Goal: Task Accomplishment & Management: Manage account settings

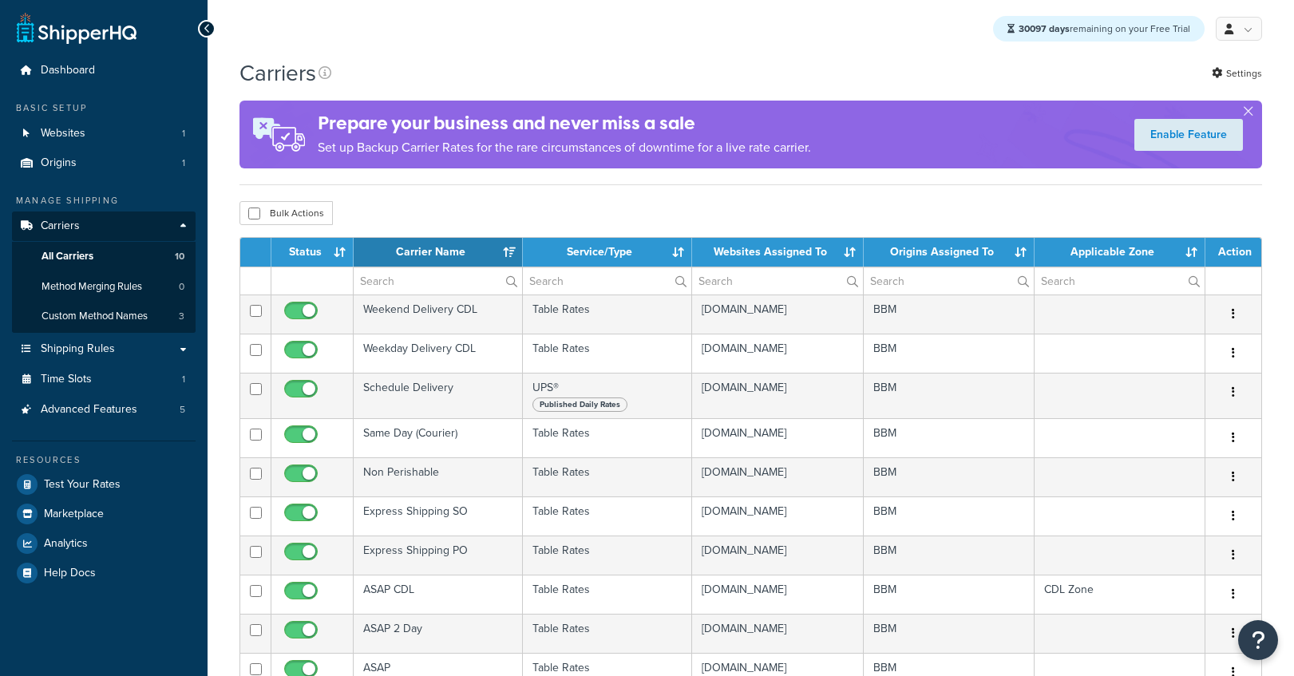
select select "15"
click at [104, 495] on link "Test Your Rates" at bounding box center [104, 484] width 184 height 29
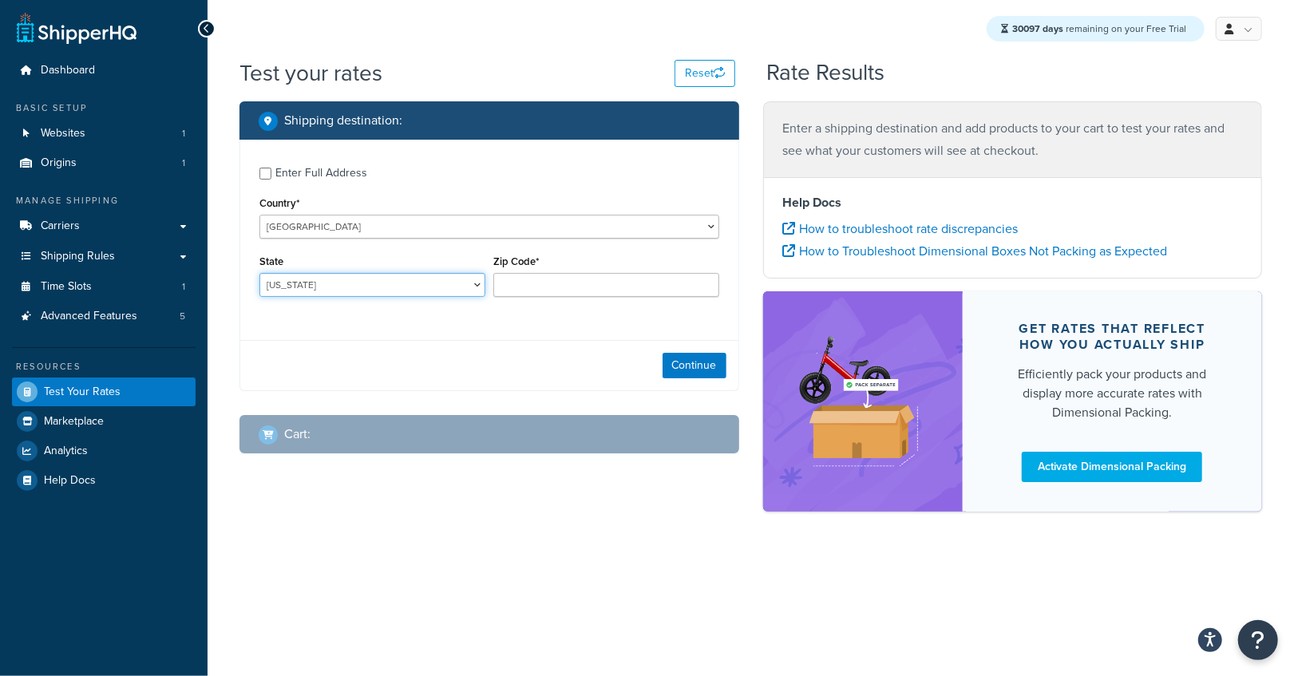
click at [259, 273] on select "Alabama Alaska American Samoa Arizona Arkansas Armed Forces Americas Armed Forc…" at bounding box center [372, 285] width 226 height 24
select select "TX"
type input "78745"
click at [691, 366] on button "Continue" at bounding box center [695, 366] width 64 height 26
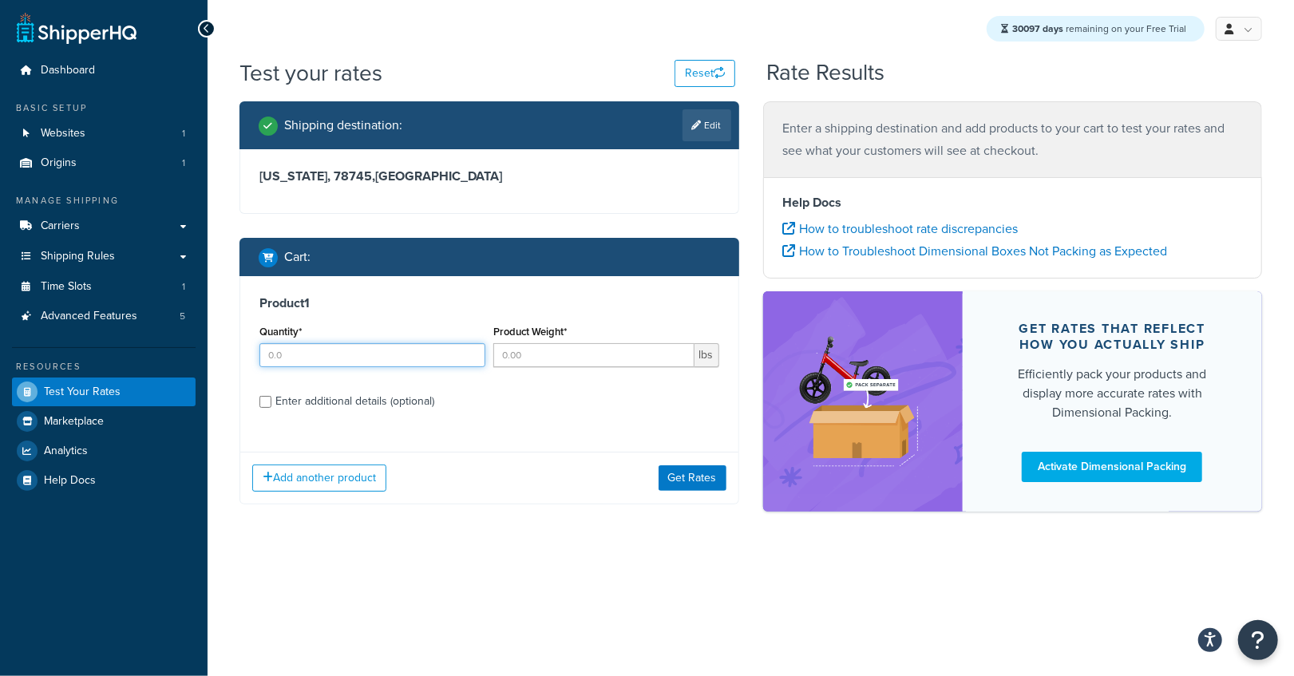
drag, startPoint x: 364, startPoint y: 363, endPoint x: 485, endPoint y: 362, distance: 121.4
click at [366, 363] on input "Quantity*" at bounding box center [372, 355] width 226 height 24
type input "1"
click at [547, 361] on input "Product Weight*" at bounding box center [593, 355] width 201 height 24
type input "11"
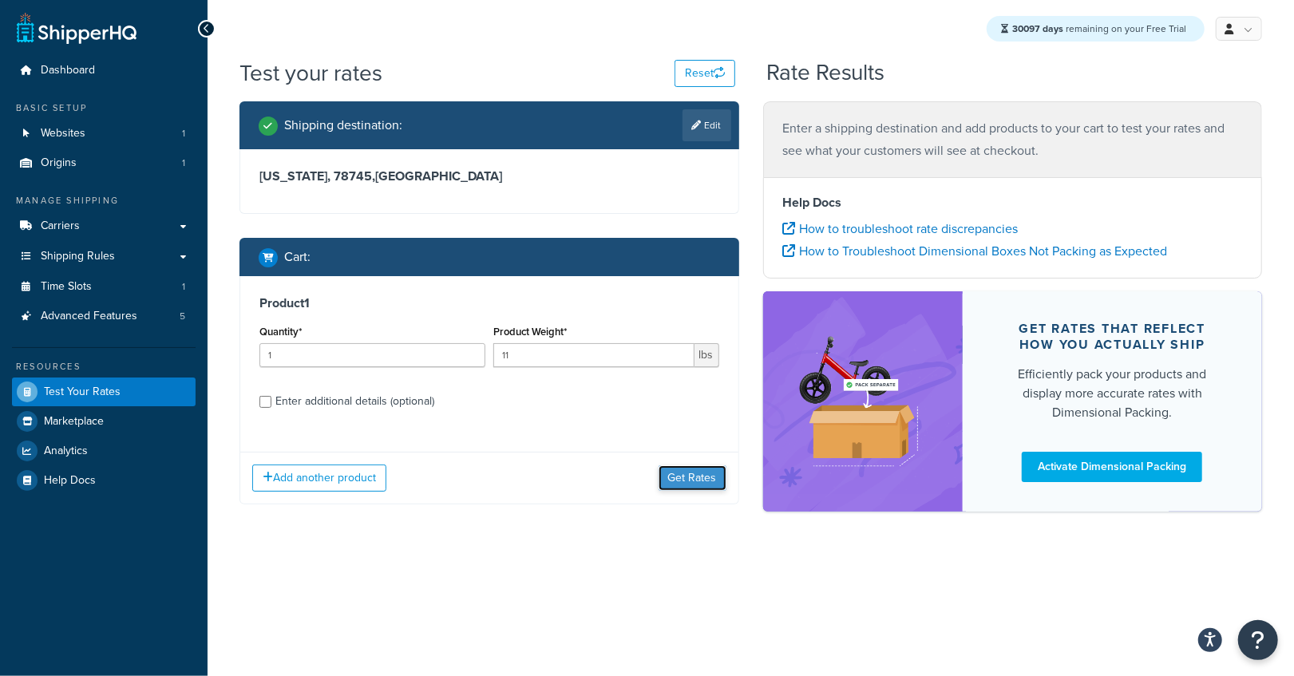
click at [698, 485] on button "Get Rates" at bounding box center [693, 478] width 68 height 26
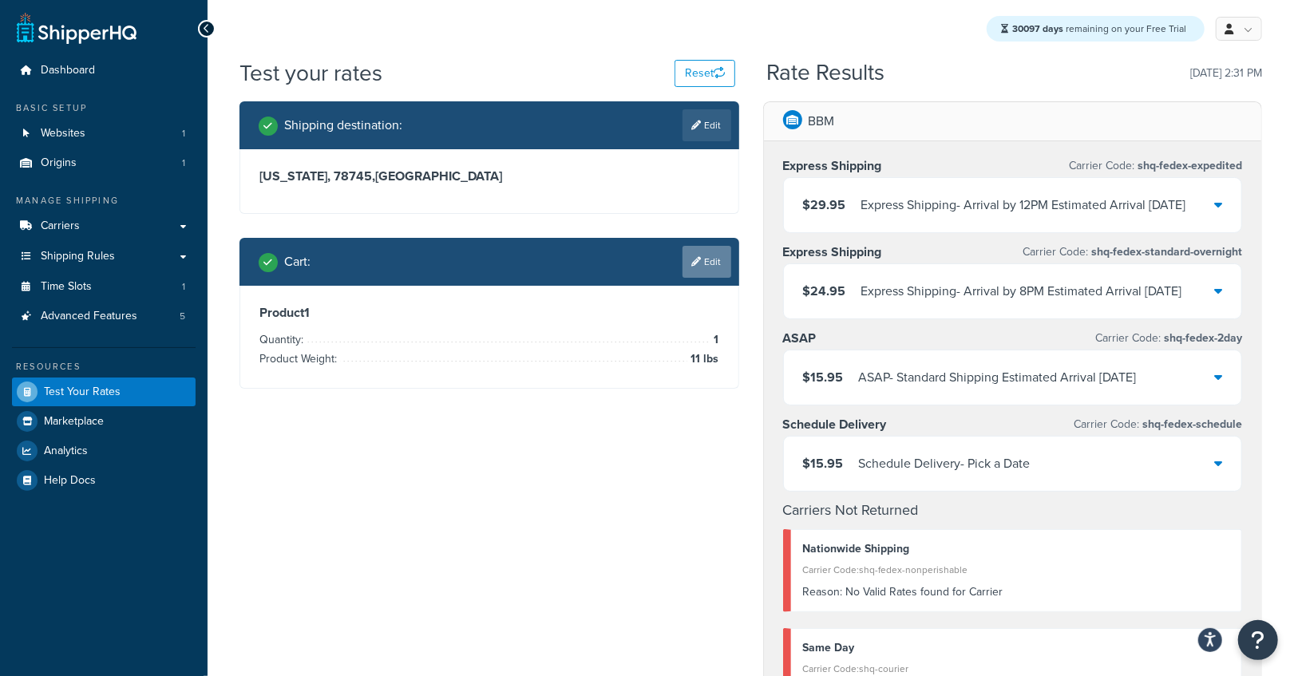
click at [711, 267] on link "Edit" at bounding box center [707, 262] width 49 height 32
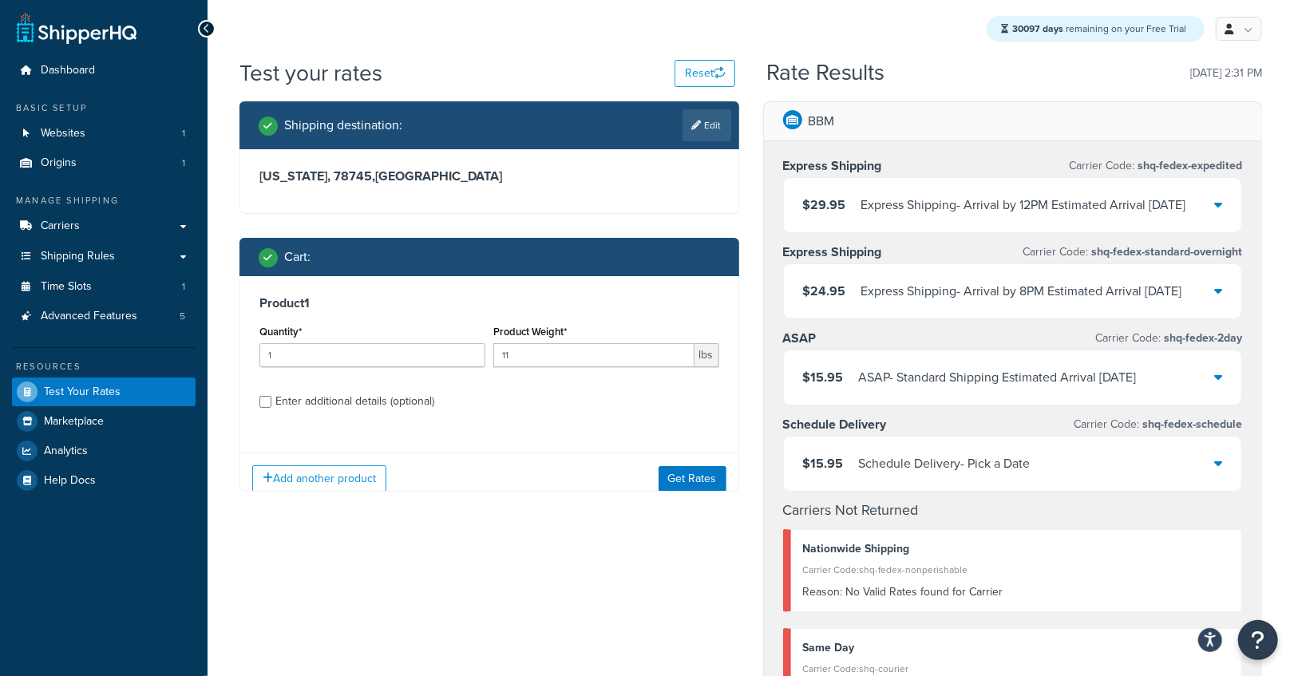
scroll to position [2, 0]
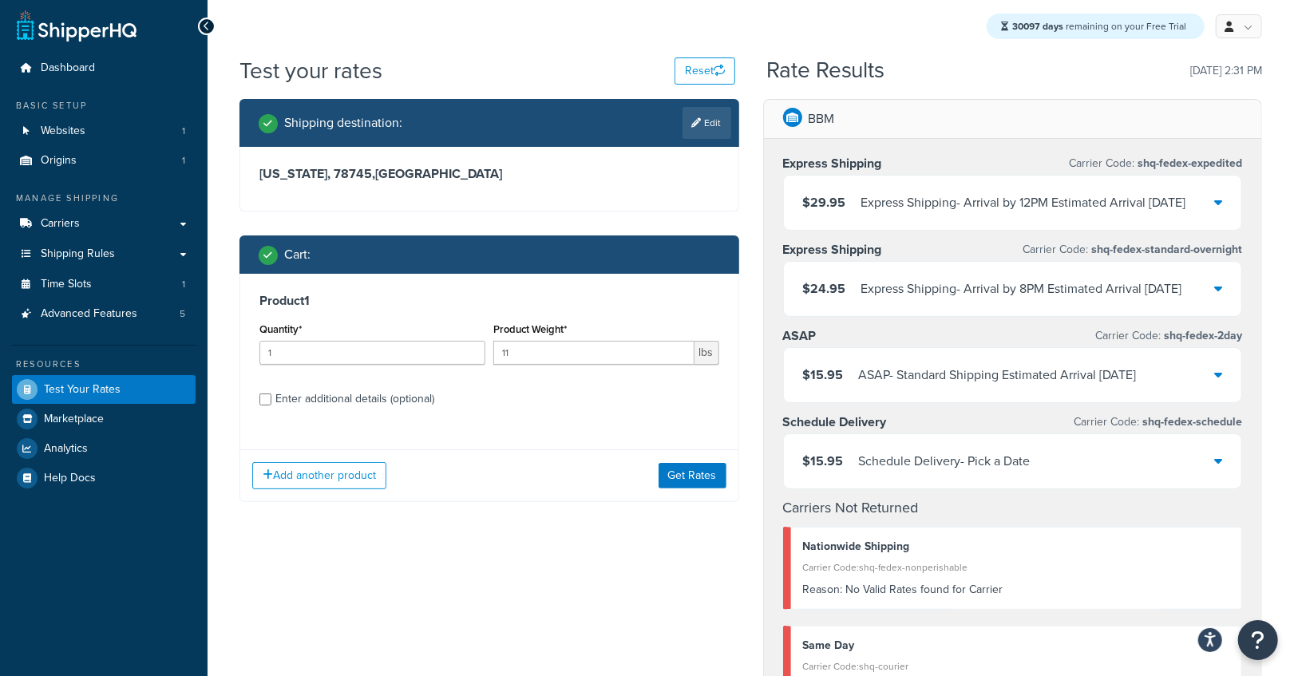
click at [335, 400] on div "Enter additional details (optional)" at bounding box center [354, 399] width 159 height 22
click at [271, 400] on input "Enter additional details (optional)" at bounding box center [265, 400] width 12 height 12
checkbox input "true"
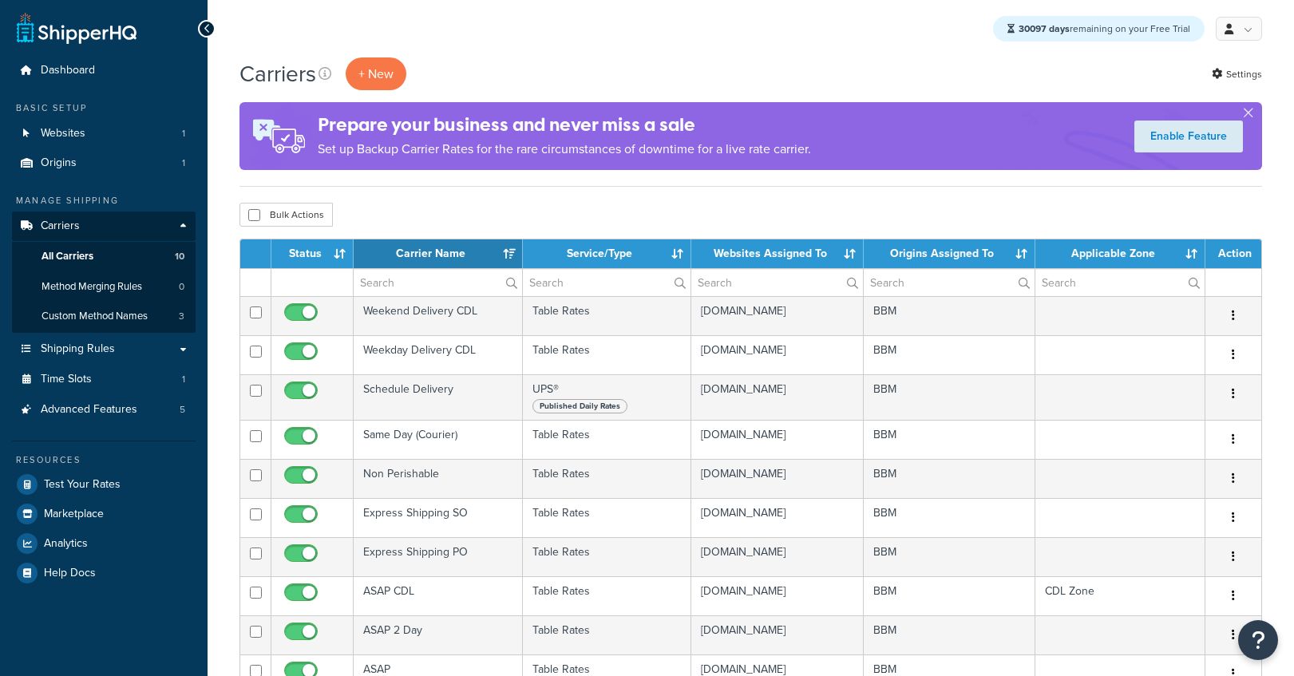
select select "15"
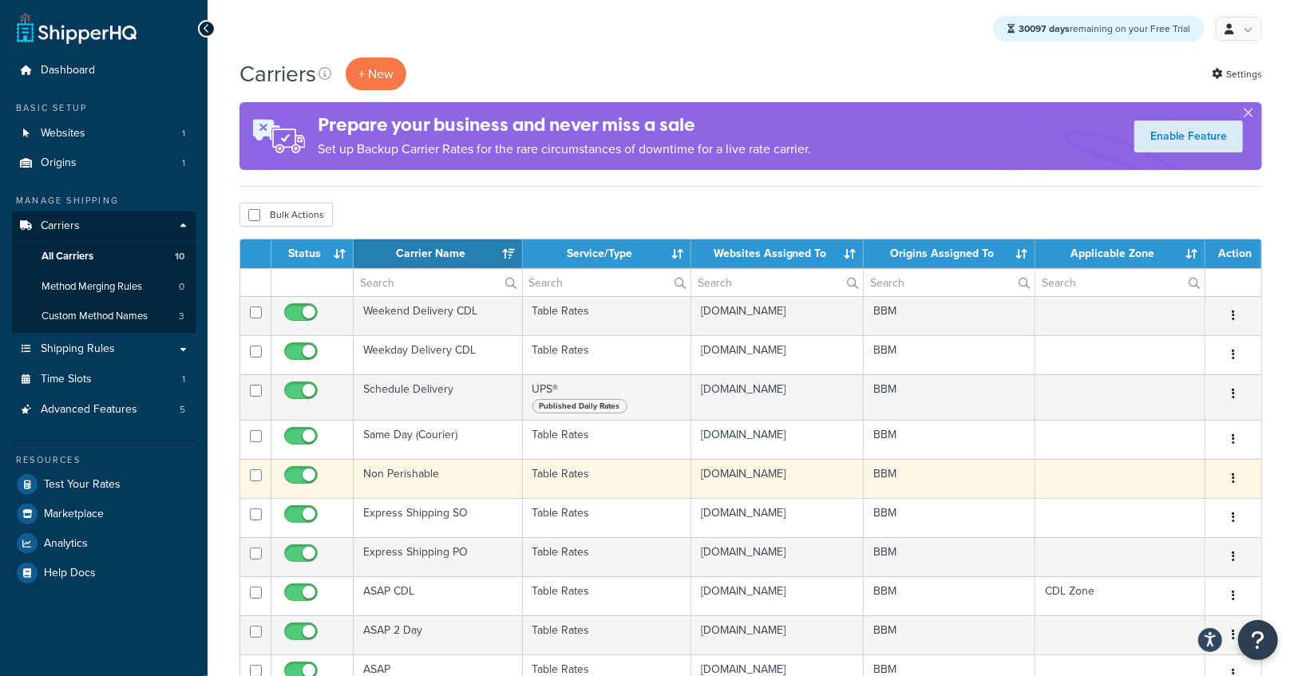
click at [428, 477] on td "Non Perishable" at bounding box center [438, 478] width 169 height 39
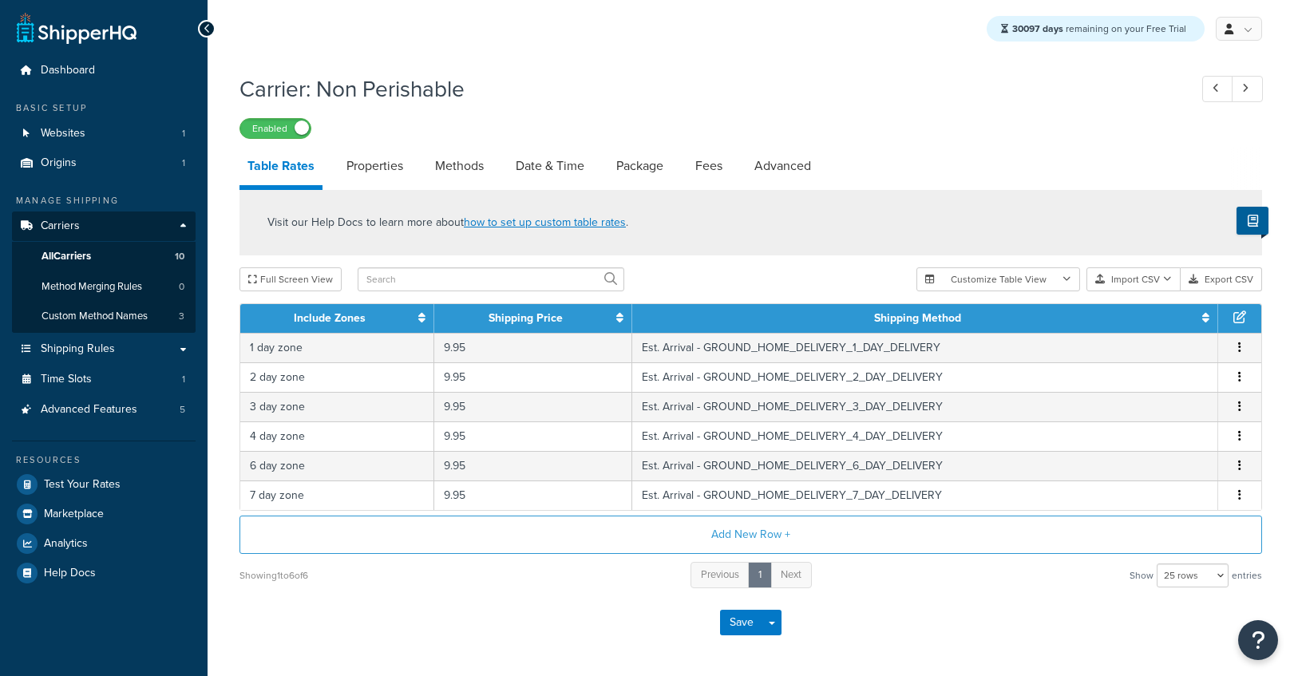
select select "25"
click at [735, 538] on button "Add New Row +" at bounding box center [751, 535] width 1023 height 38
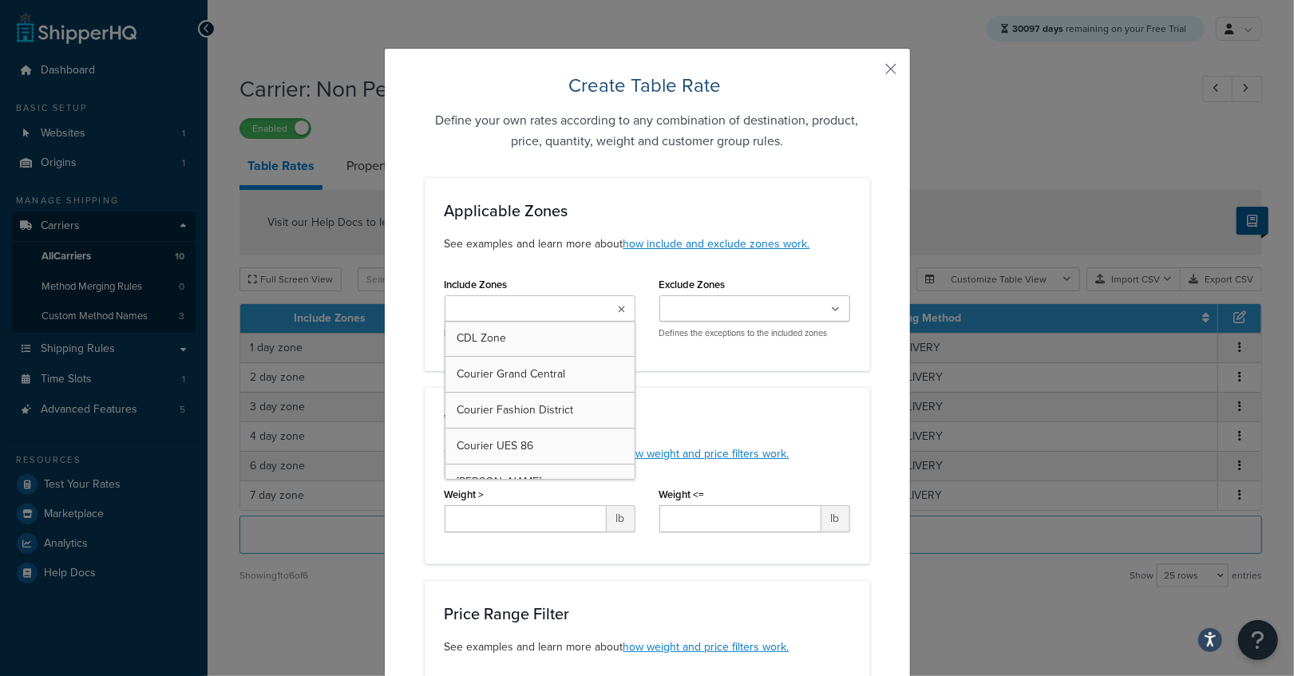
click at [550, 304] on input "Include Zones" at bounding box center [520, 310] width 141 height 18
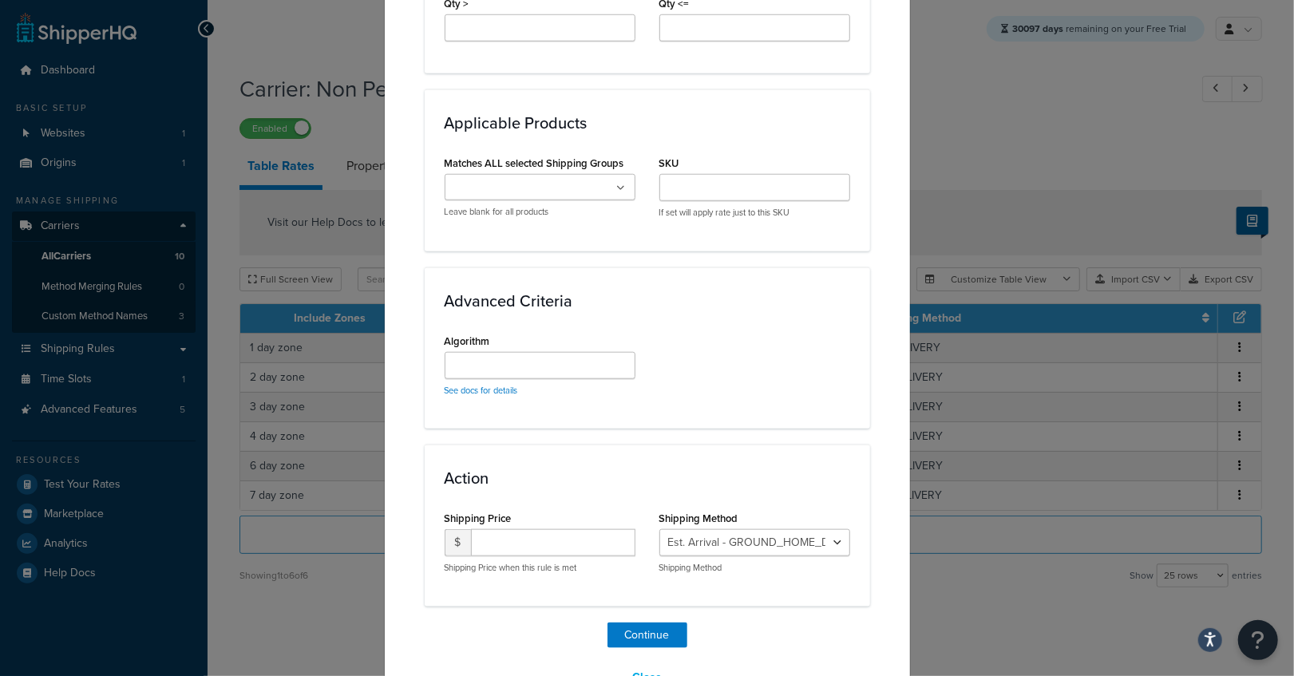
scroll to position [917, 0]
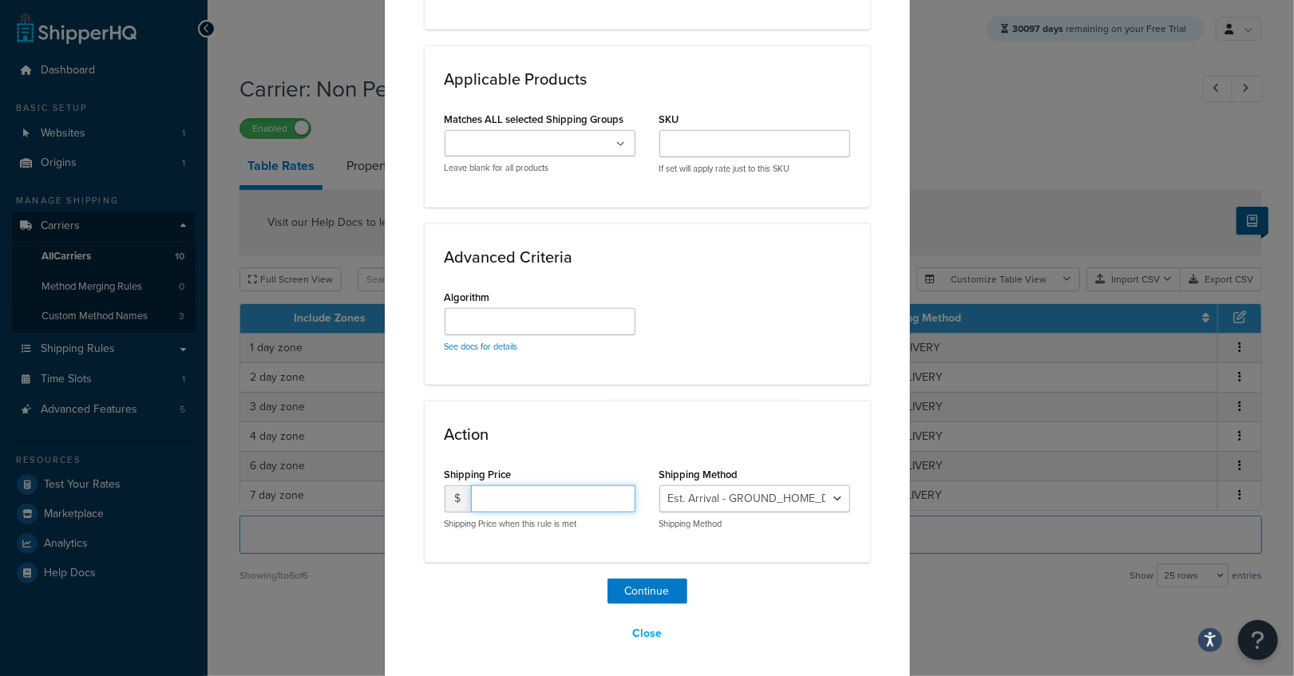
click at [551, 498] on input "number" at bounding box center [553, 498] width 164 height 27
select select "180971"
click option "Est. Arrival - GROUND_HOME_DELIVERY_5_DAY_DELIVERY" at bounding box center [0, 0] width 0 height 0
click at [483, 492] on input "number" at bounding box center [553, 498] width 164 height 27
type input "9.95"
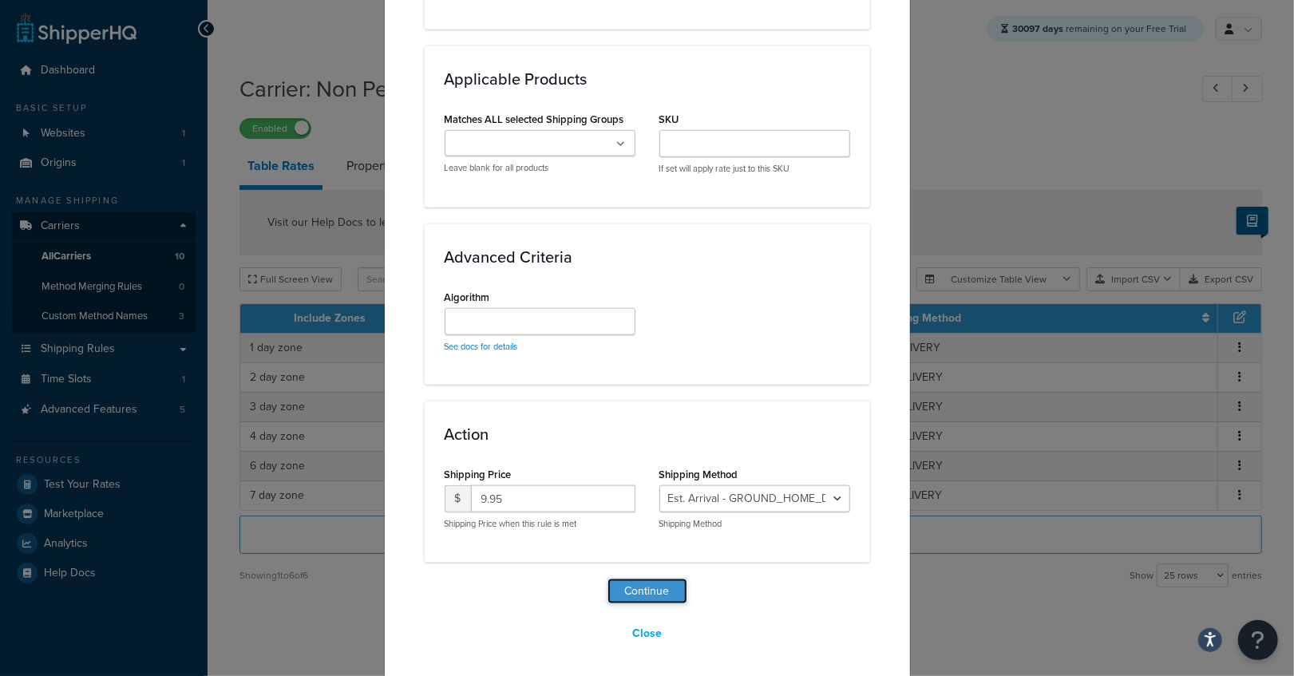
click at [645, 586] on button "Continue" at bounding box center [648, 592] width 80 height 26
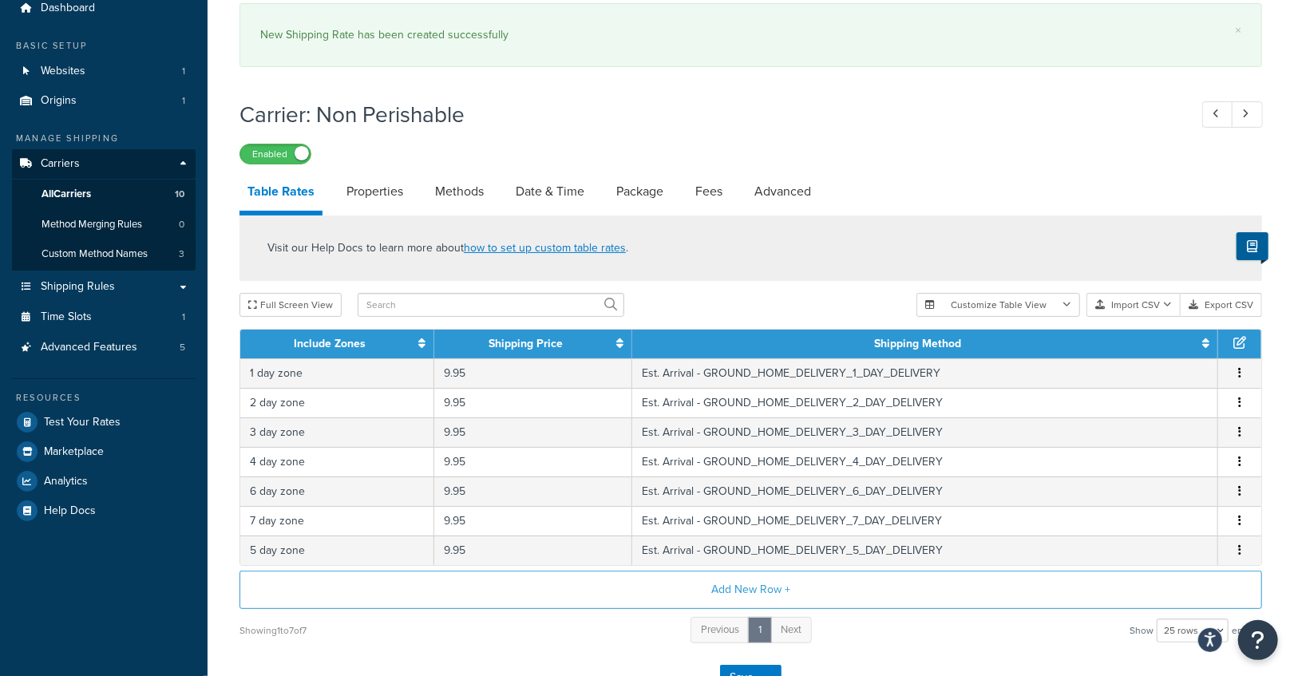
scroll to position [95, 0]
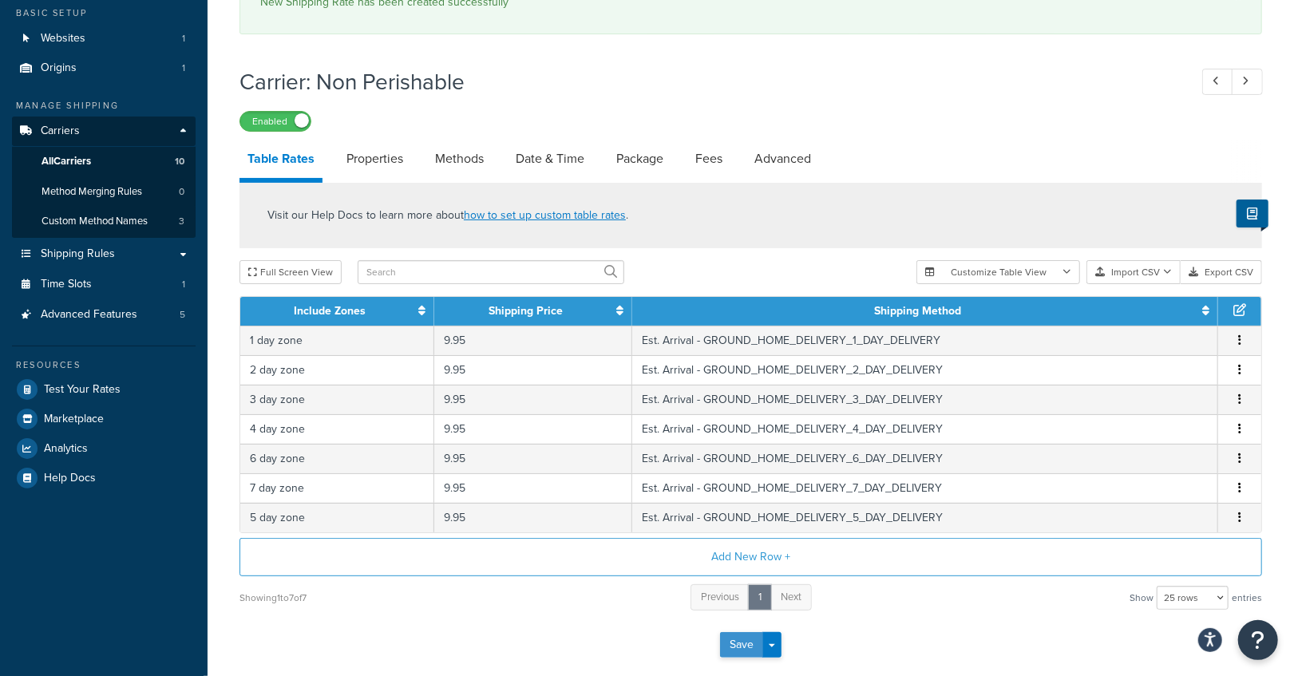
click at [740, 637] on button "Save" at bounding box center [741, 645] width 43 height 26
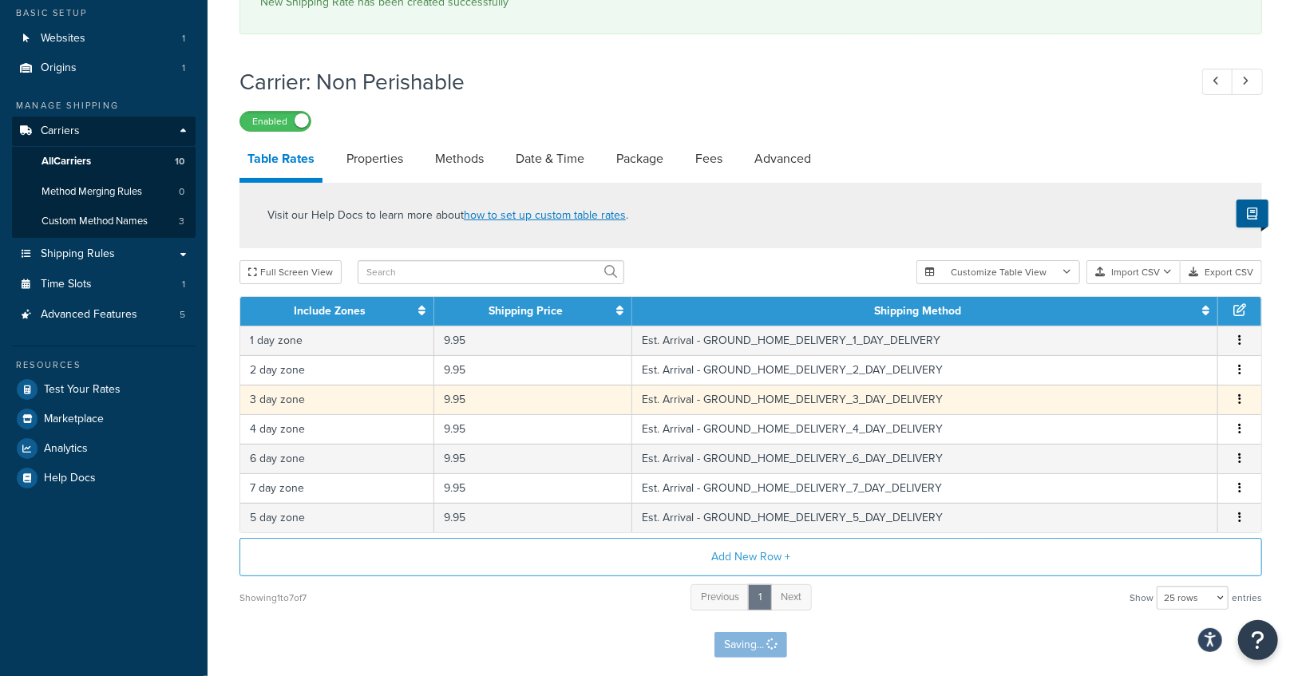
scroll to position [0, 0]
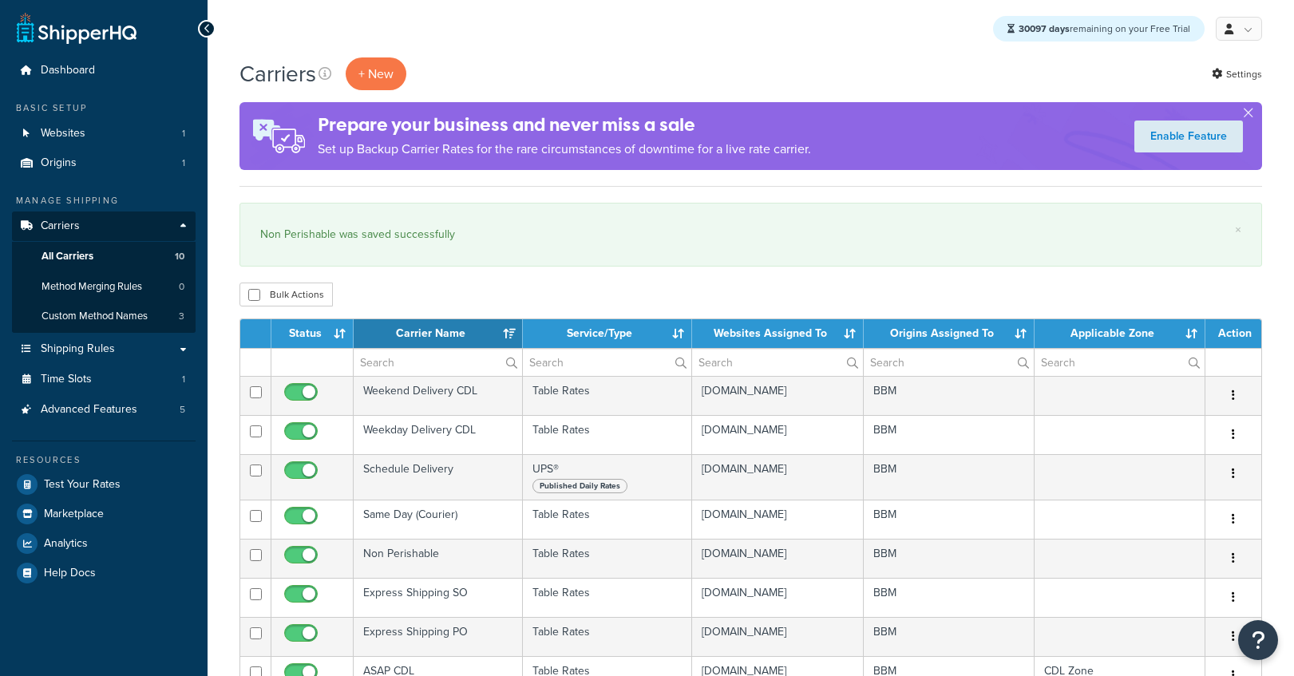
select select "15"
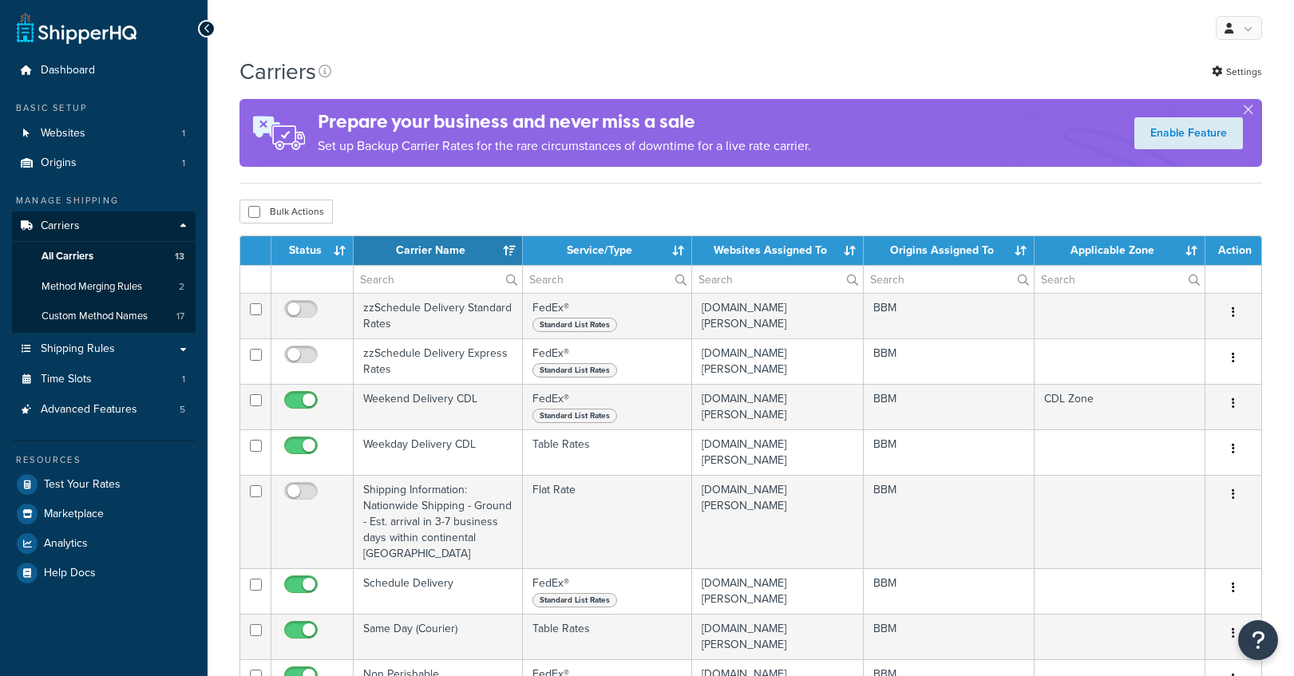
select select "15"
click at [77, 133] on span "Websites" at bounding box center [63, 134] width 45 height 14
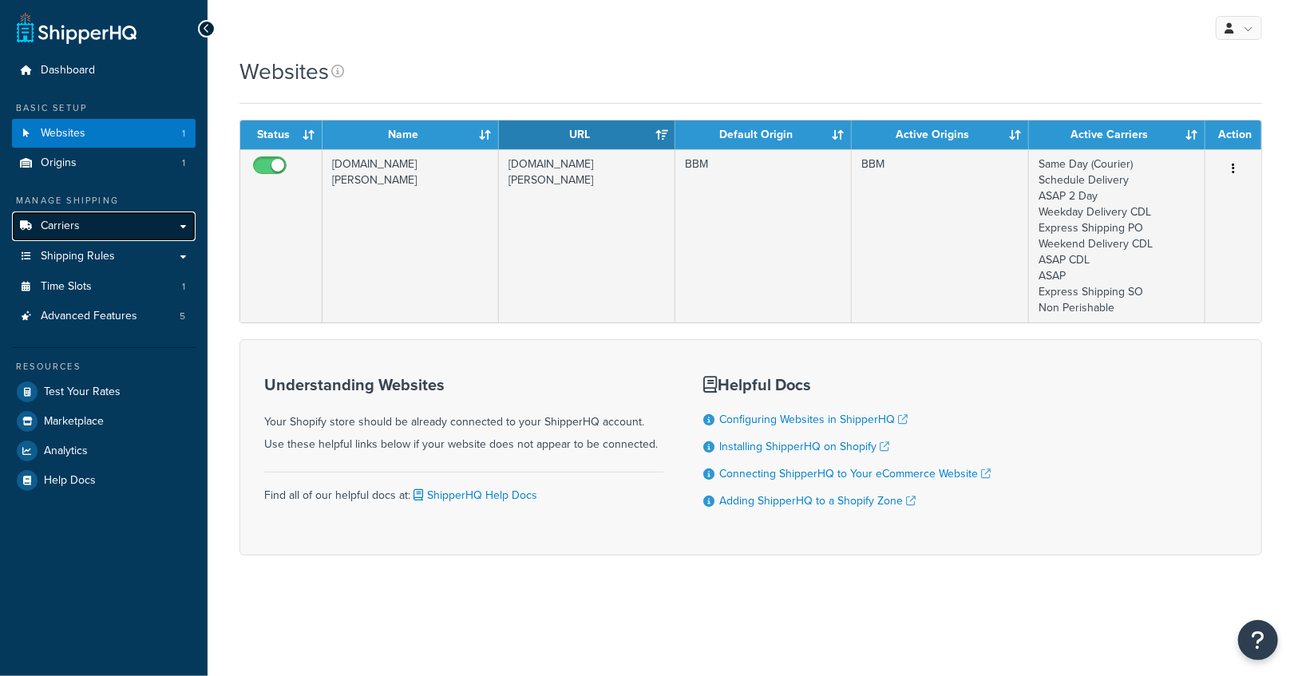
click at [105, 235] on link "Carriers" at bounding box center [104, 227] width 184 height 30
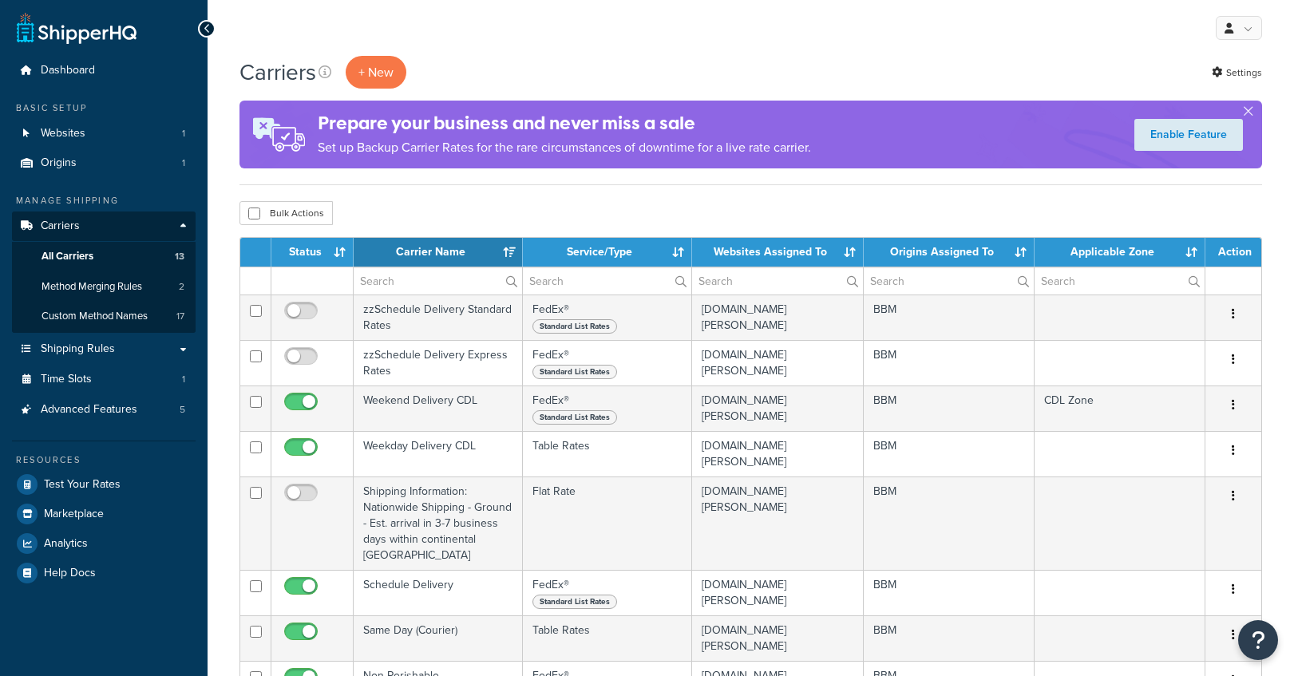
select select "15"
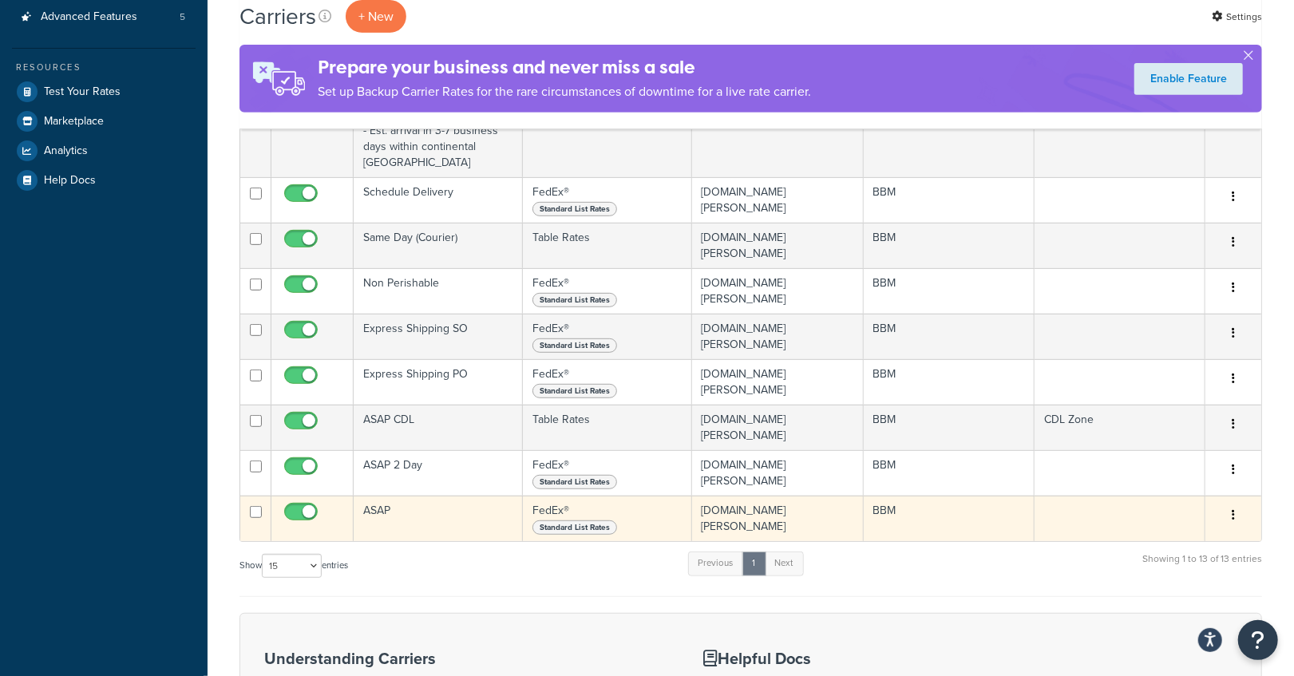
scroll to position [392, 0]
click at [386, 505] on td "ASAP" at bounding box center [438, 520] width 169 height 46
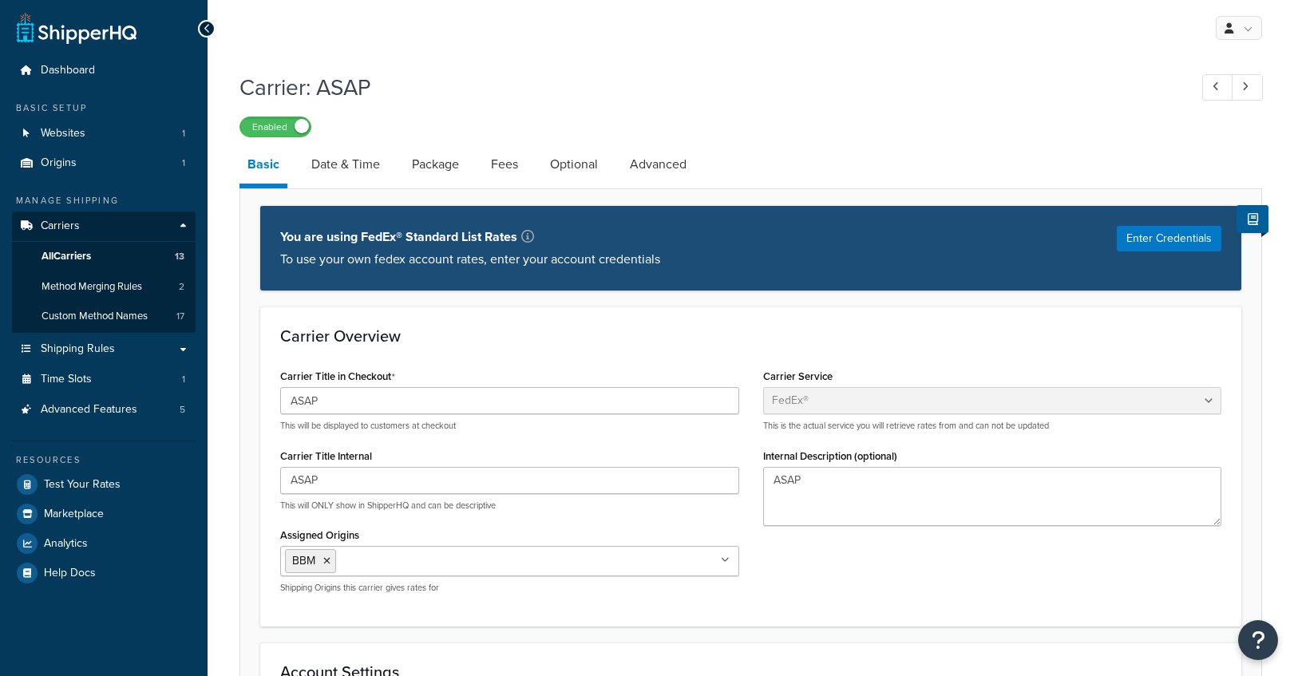
select select "fedEx"
select select "REGULAR_PICKUP"
select select "YOUR_PACKAGING"
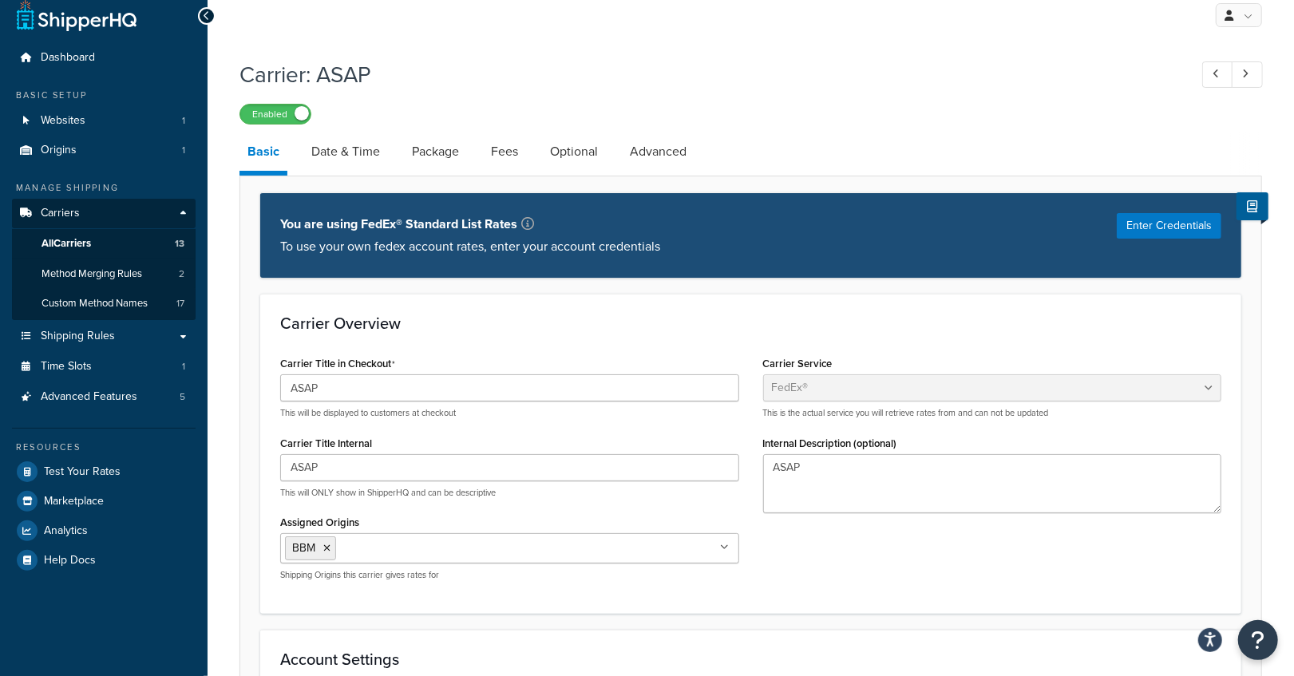
scroll to position [12, 0]
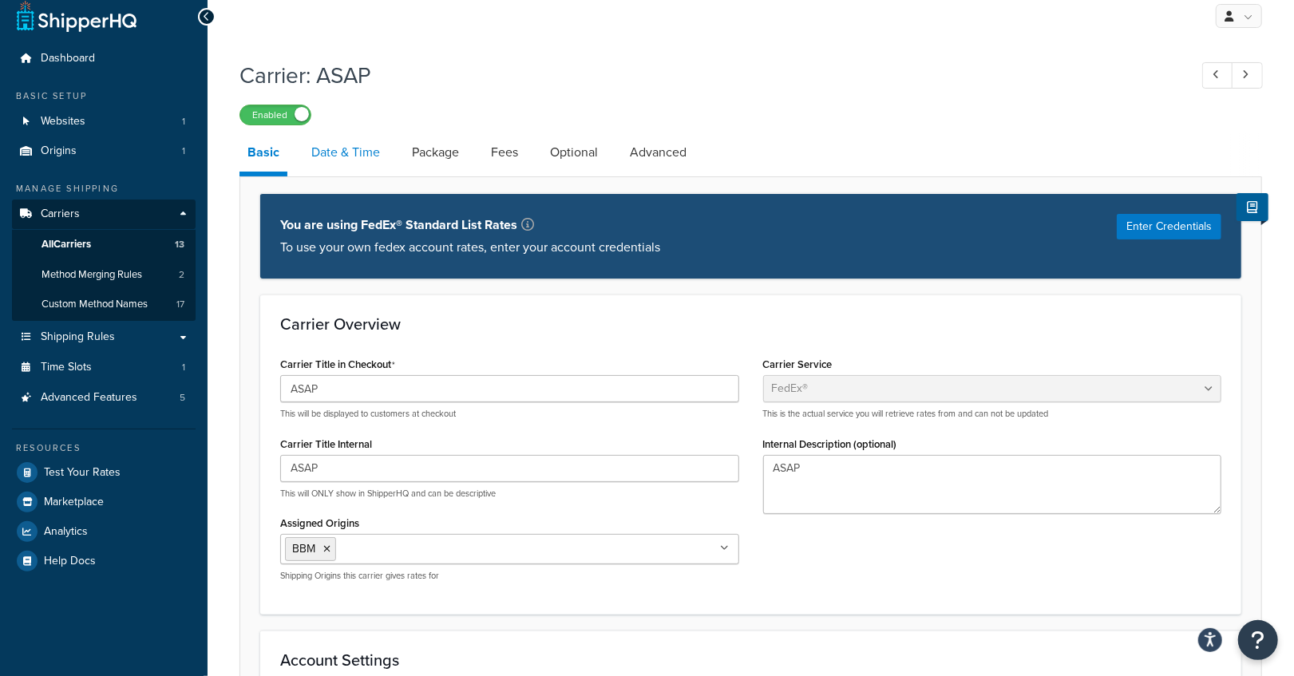
click at [322, 160] on link "Date & Time" at bounding box center [345, 152] width 85 height 38
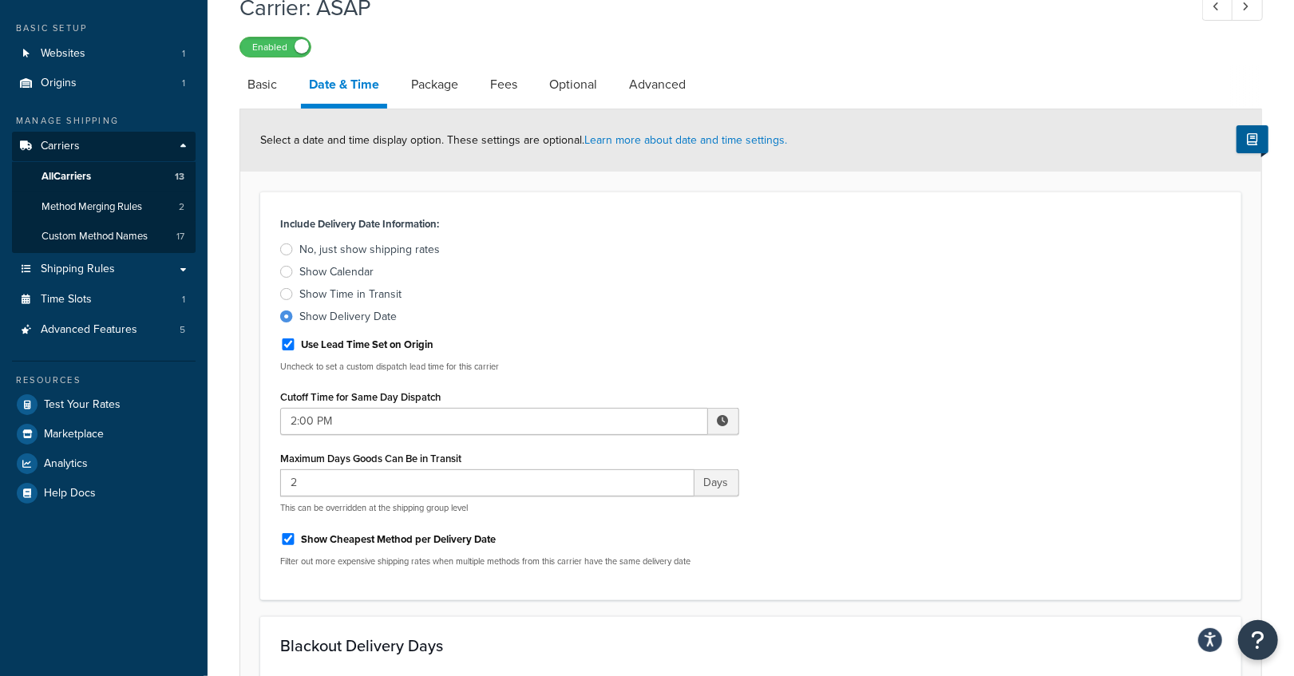
scroll to position [88, 0]
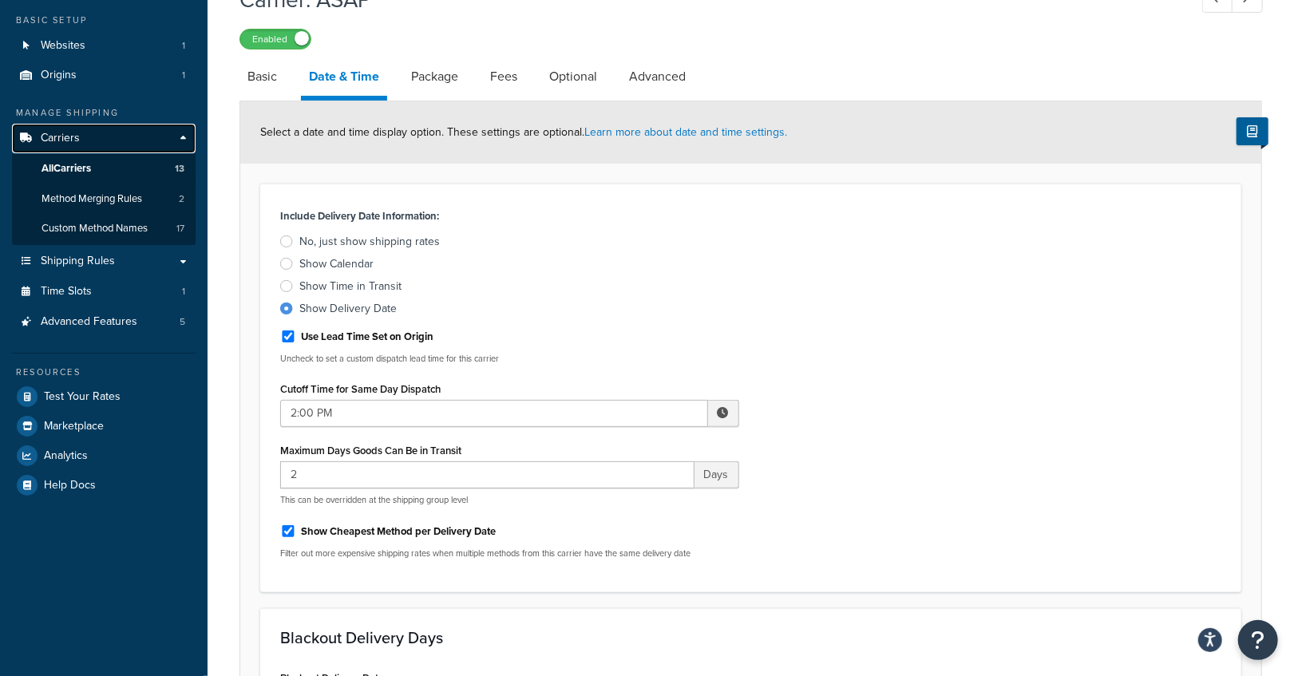
click at [58, 138] on span "Carriers" at bounding box center [60, 139] width 39 height 14
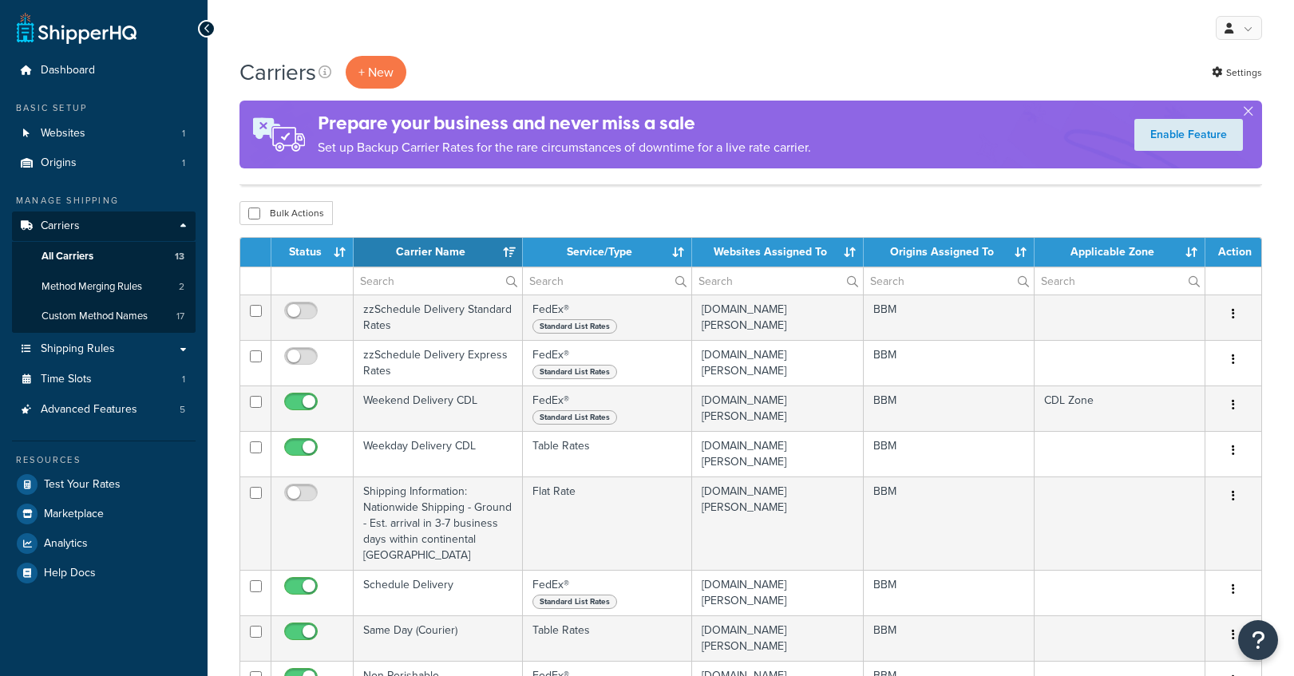
select select "15"
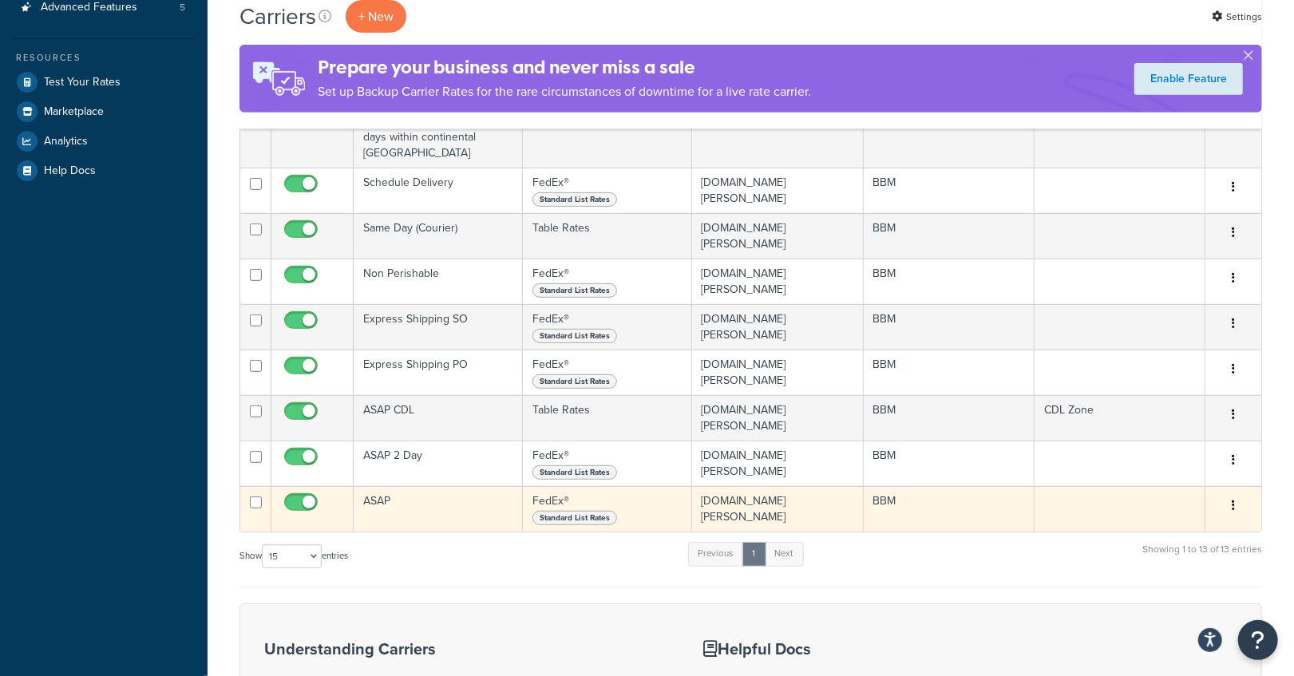
scroll to position [410, 0]
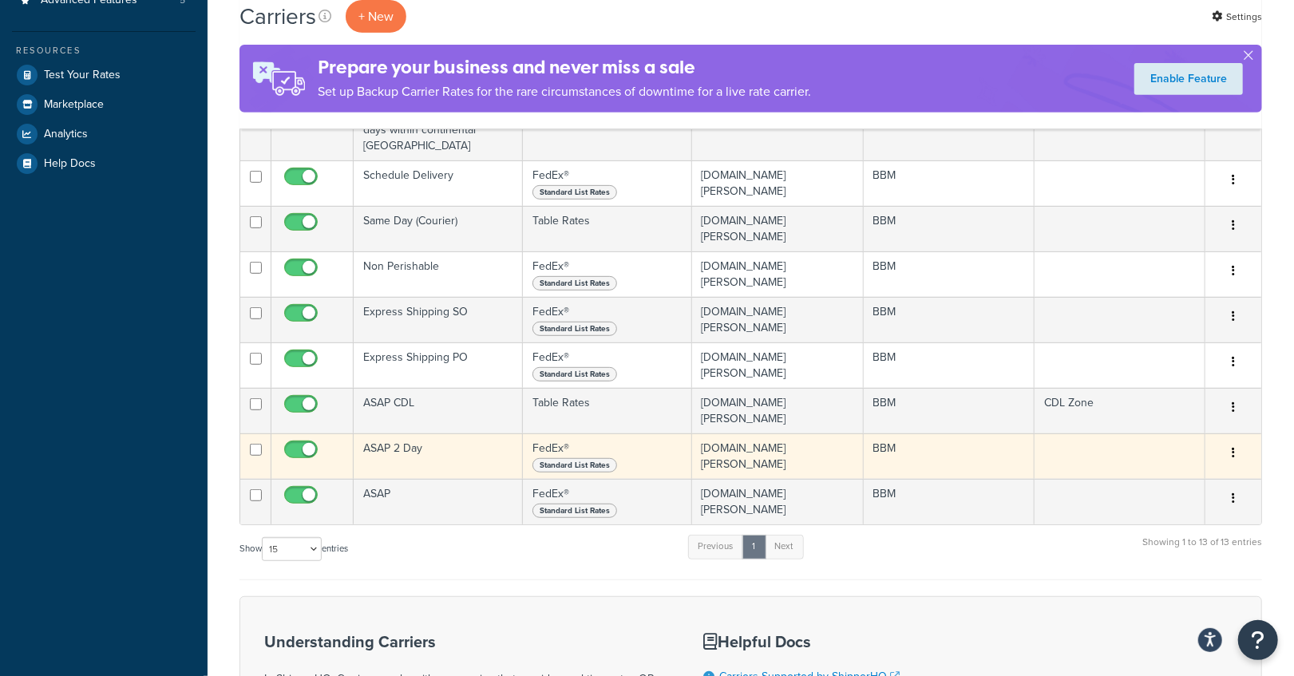
click at [422, 435] on td "ASAP 2 Day" at bounding box center [438, 457] width 169 height 46
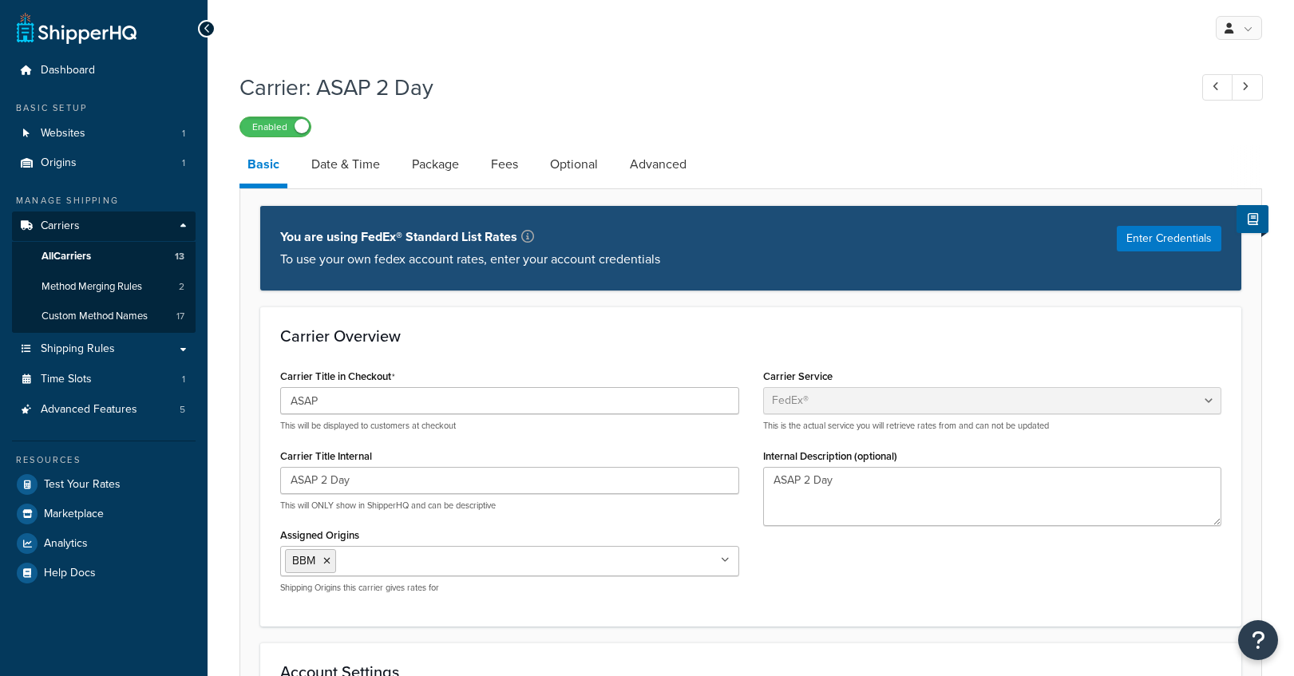
select select "fedEx"
select select "REGULAR_PICKUP"
select select "YOUR_PACKAGING"
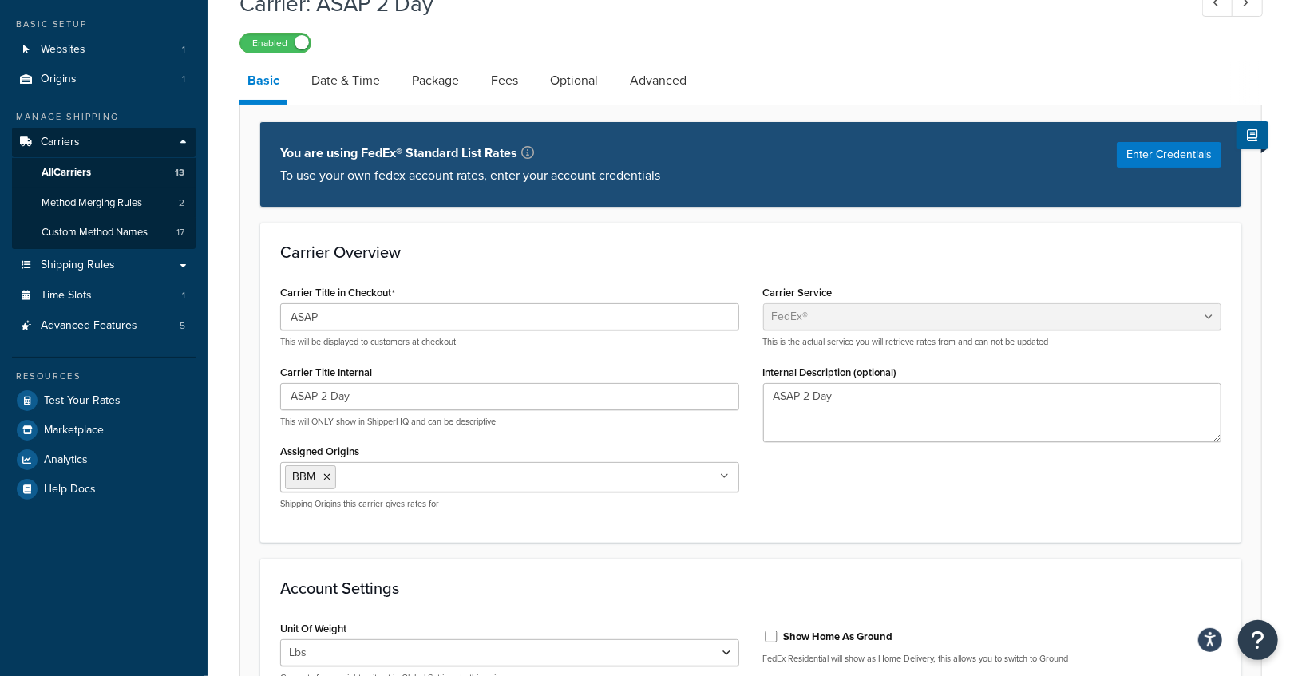
scroll to position [82, 0]
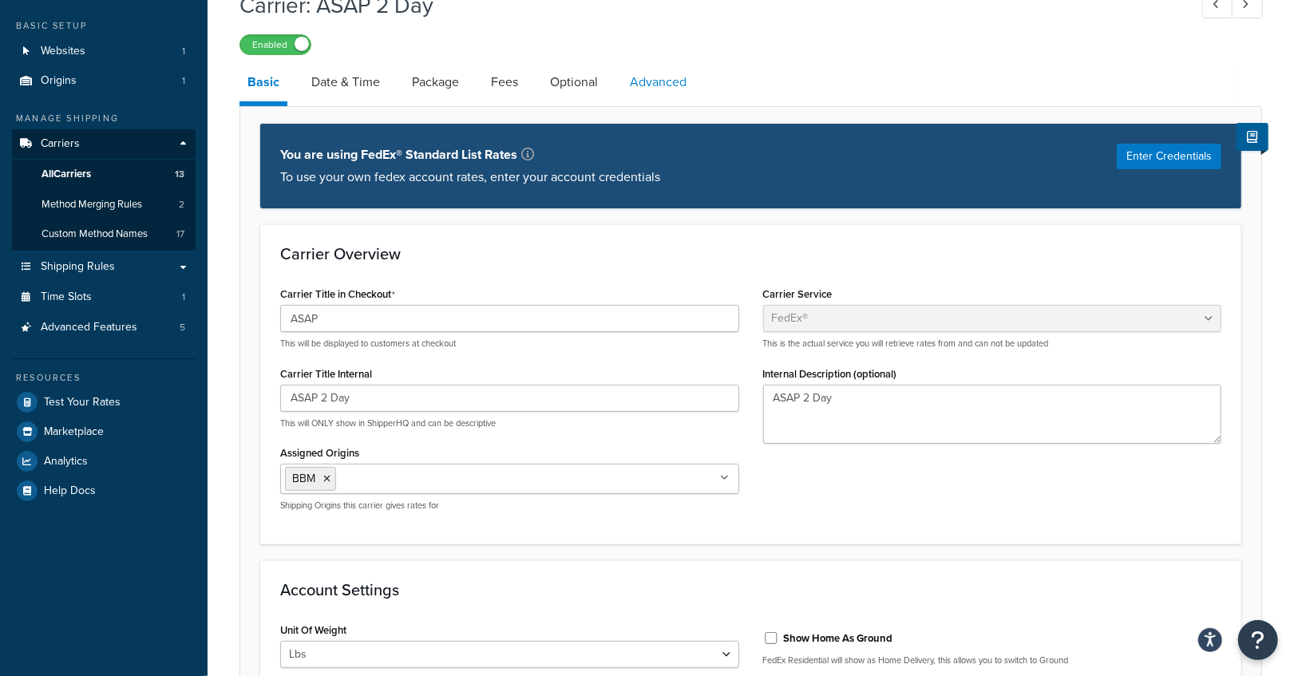
click at [661, 81] on link "Advanced" at bounding box center [658, 82] width 73 height 38
select select "false"
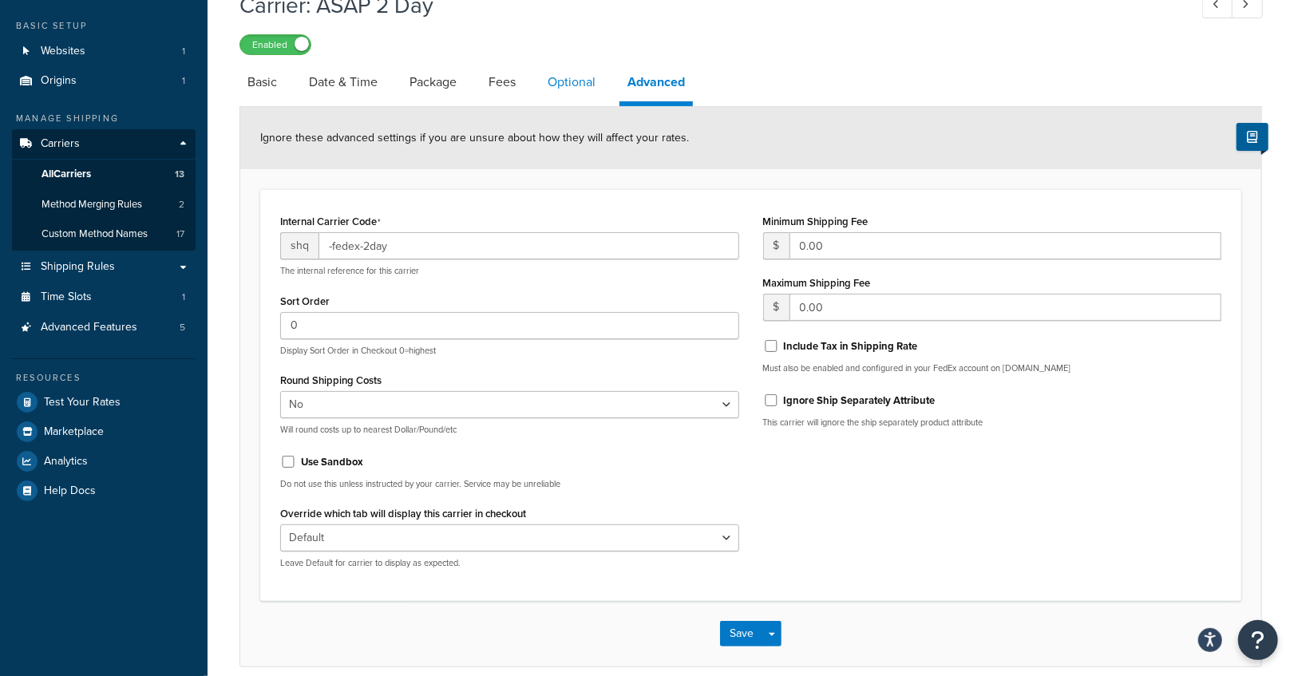
click at [592, 86] on link "Optional" at bounding box center [572, 82] width 64 height 38
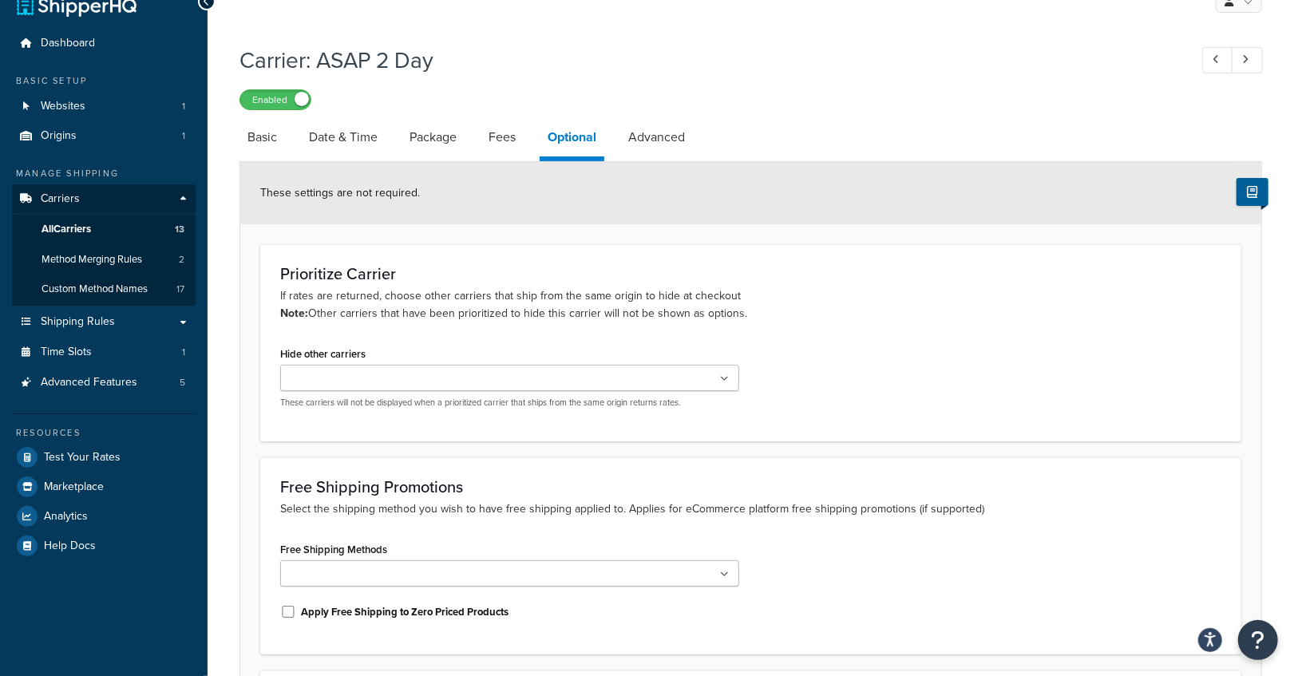
scroll to position [5, 0]
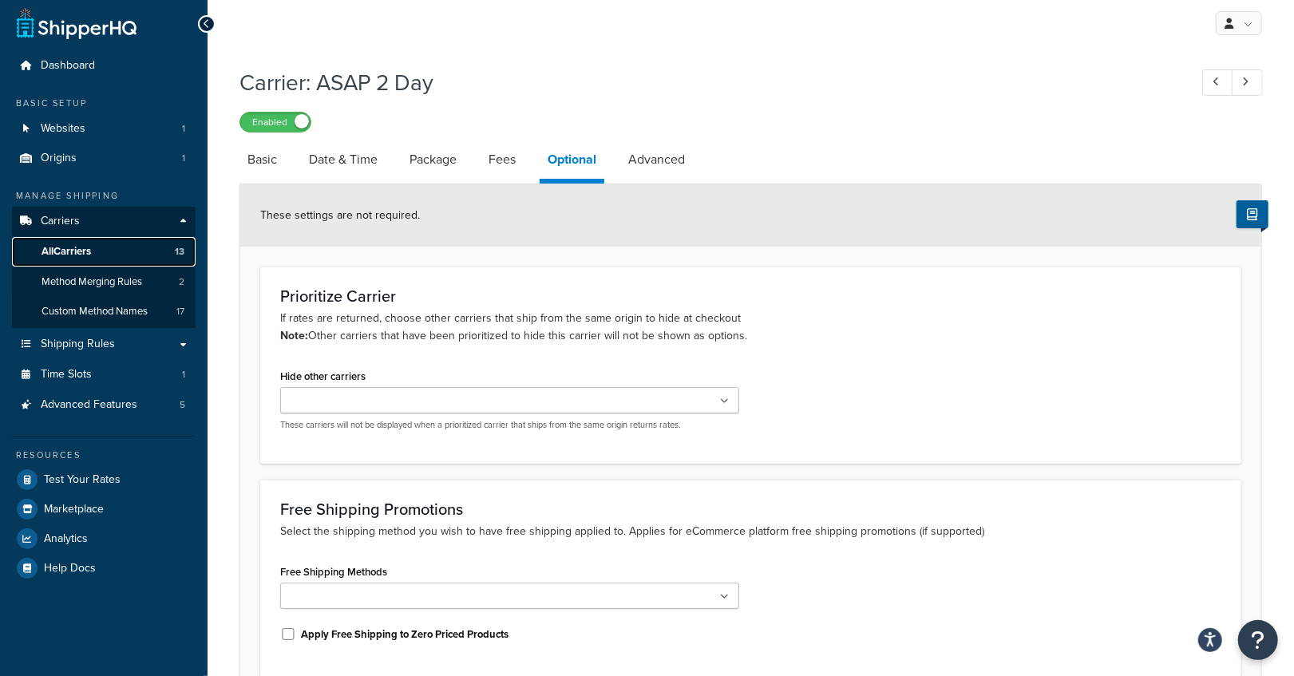
click at [78, 246] on span "All Carriers" at bounding box center [67, 252] width 50 height 14
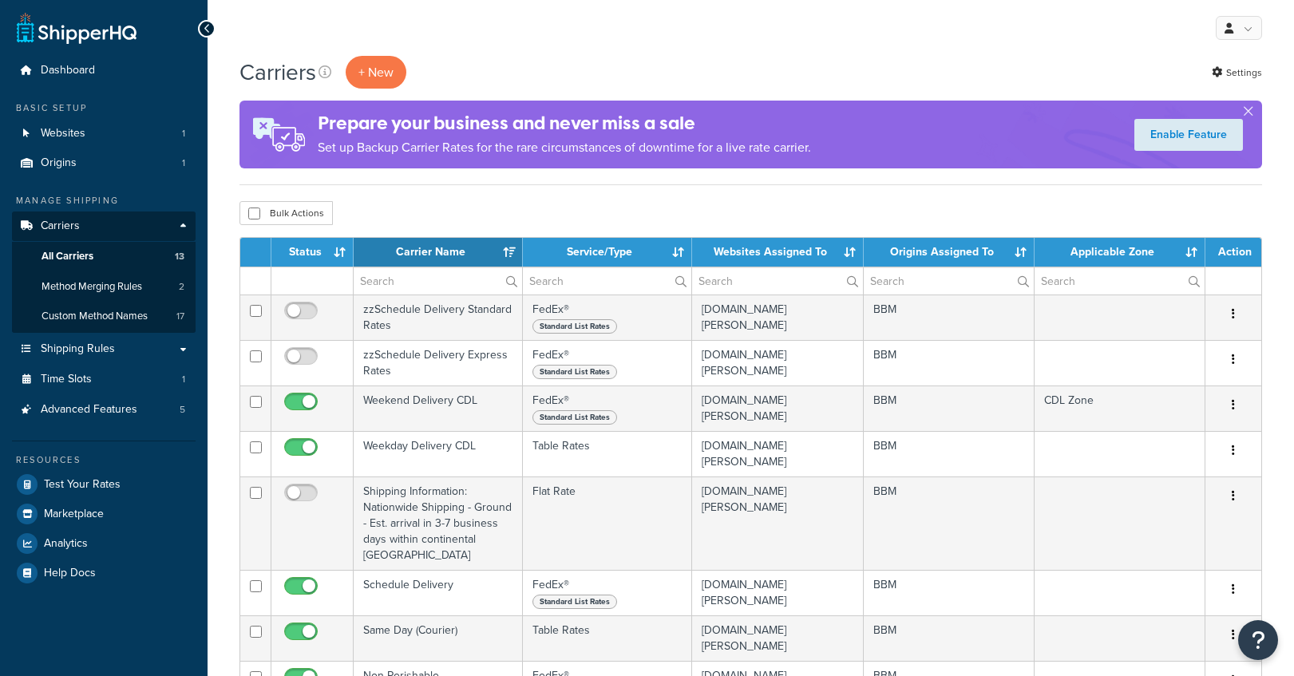
select select "15"
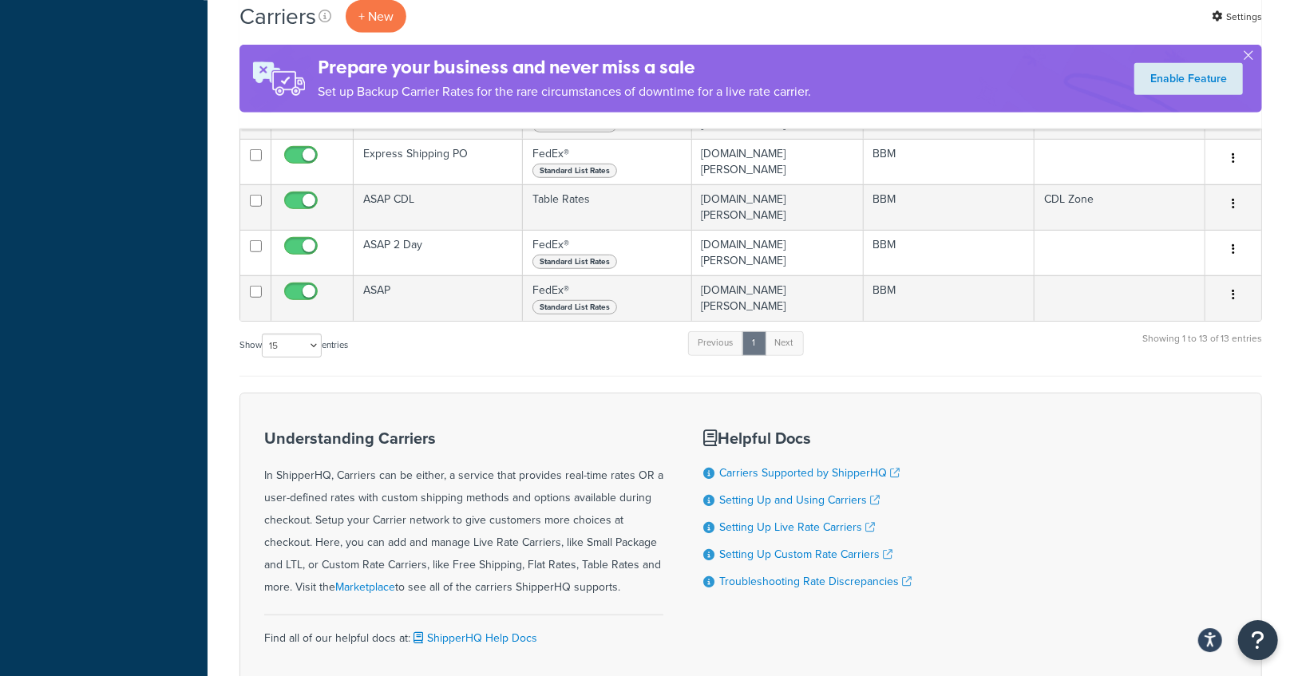
scroll to position [576, 0]
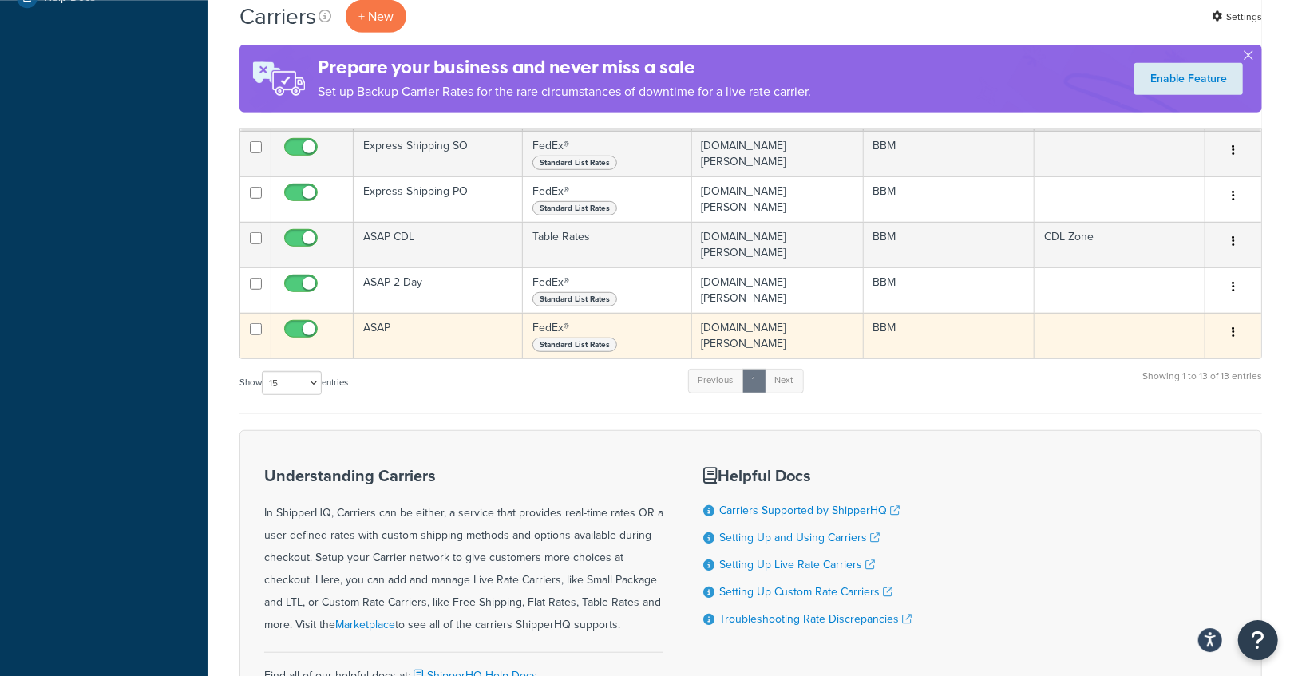
click at [392, 313] on td "ASAP" at bounding box center [438, 336] width 169 height 46
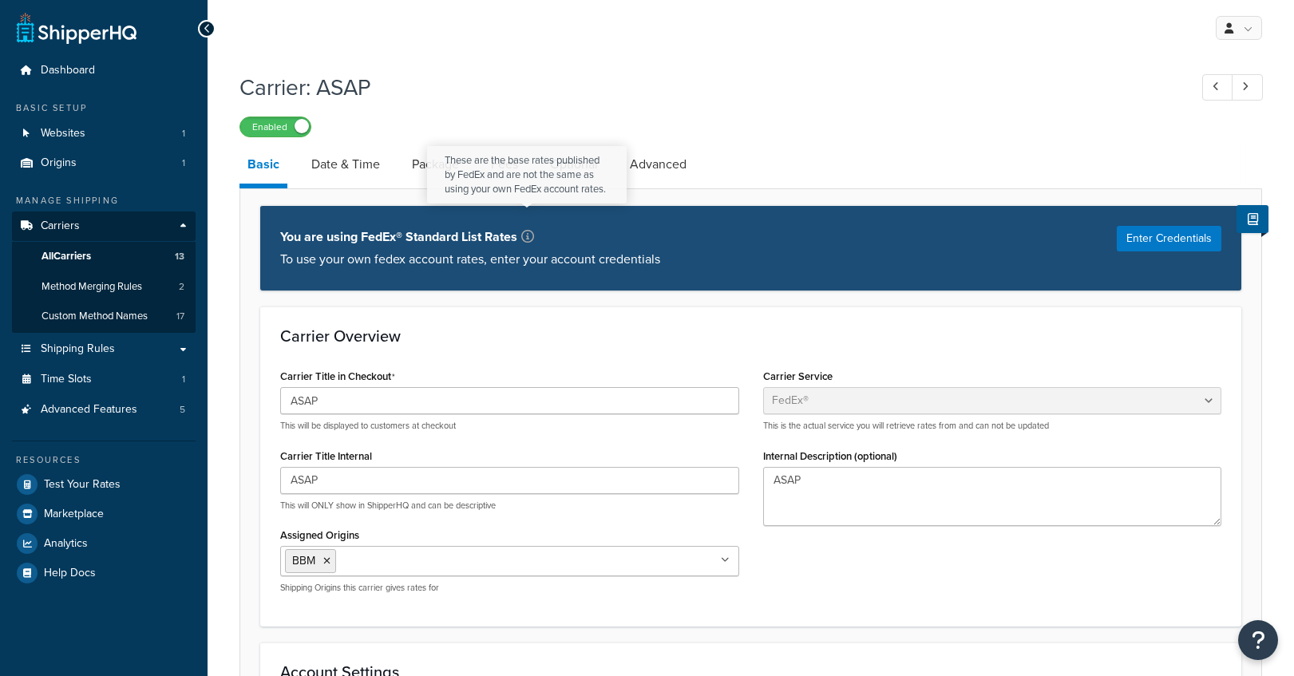
select select "fedEx"
select select "REGULAR_PICKUP"
select select "YOUR_PACKAGING"
click at [537, 52] on div "My Profile Billing Global Settings Contact Us Logout" at bounding box center [751, 28] width 1087 height 56
click at [575, 97] on h1 "Carrier: ASAP" at bounding box center [706, 87] width 933 height 31
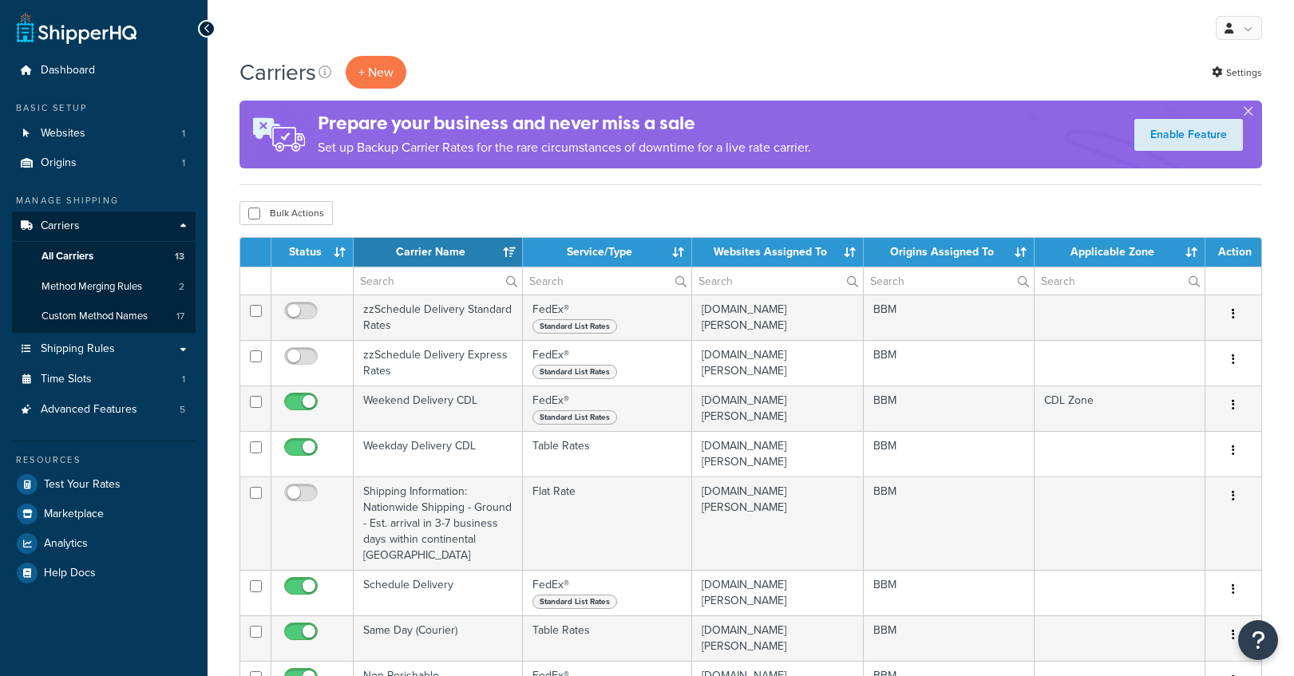
select select "15"
click at [103, 128] on link "Websites 1" at bounding box center [104, 134] width 184 height 30
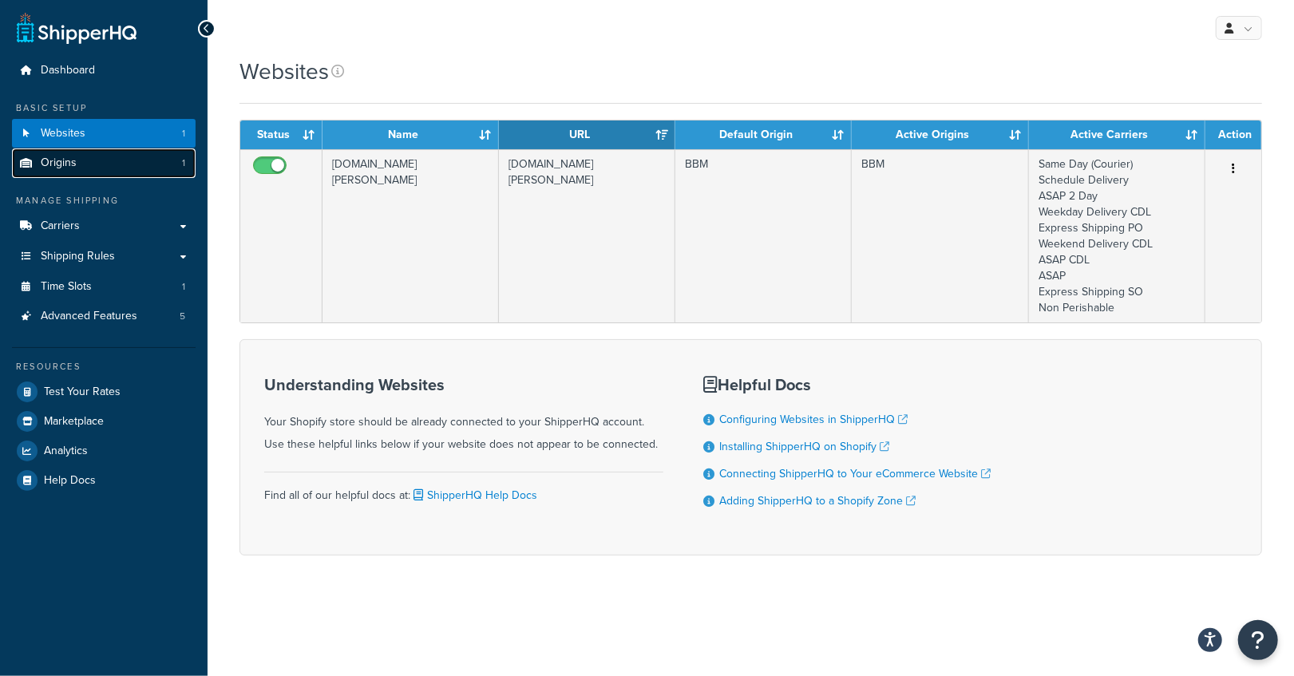
click at [71, 172] on link "Origins 1" at bounding box center [104, 164] width 184 height 30
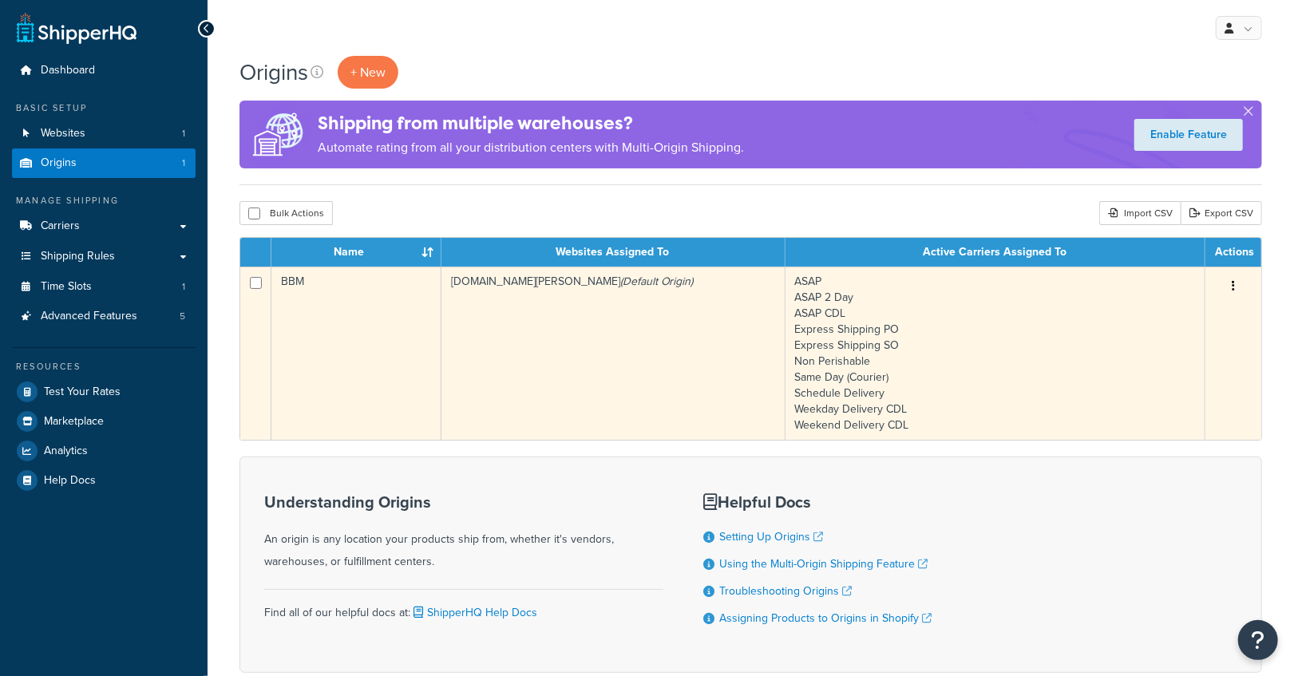
click at [353, 306] on td "BBM" at bounding box center [356, 353] width 170 height 173
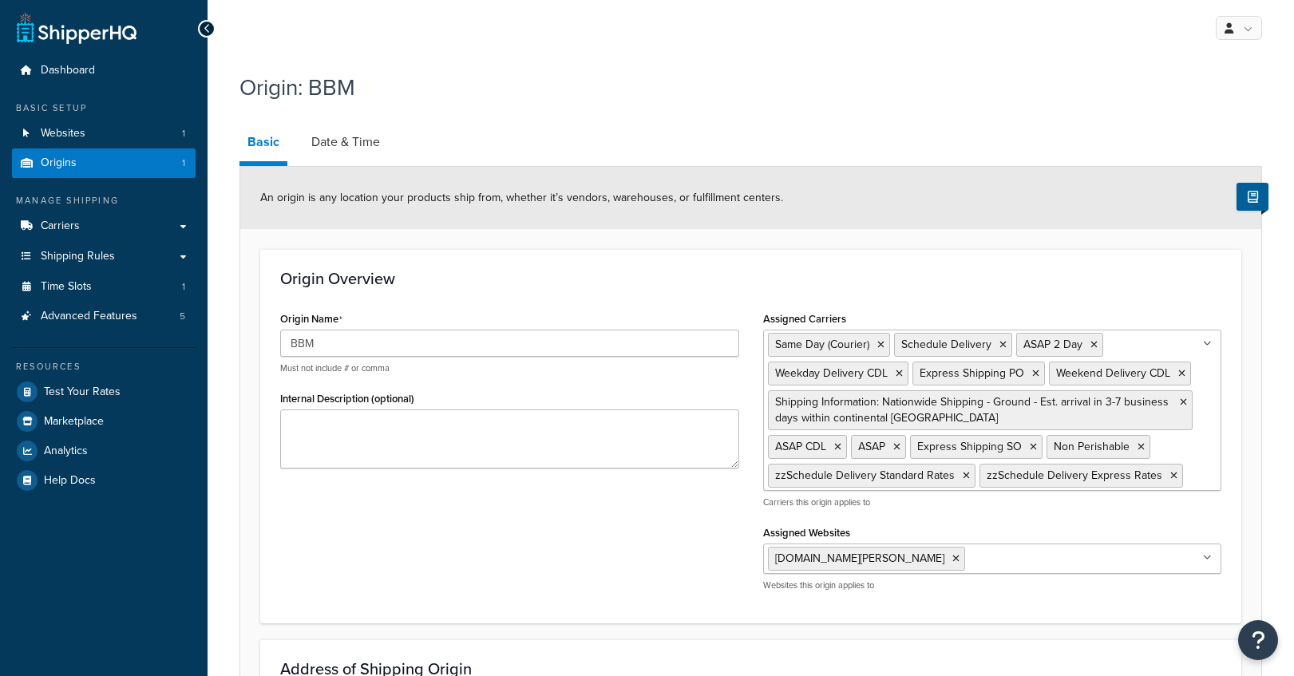
select select "30"
click at [369, 144] on link "Date & Time" at bounding box center [345, 142] width 85 height 38
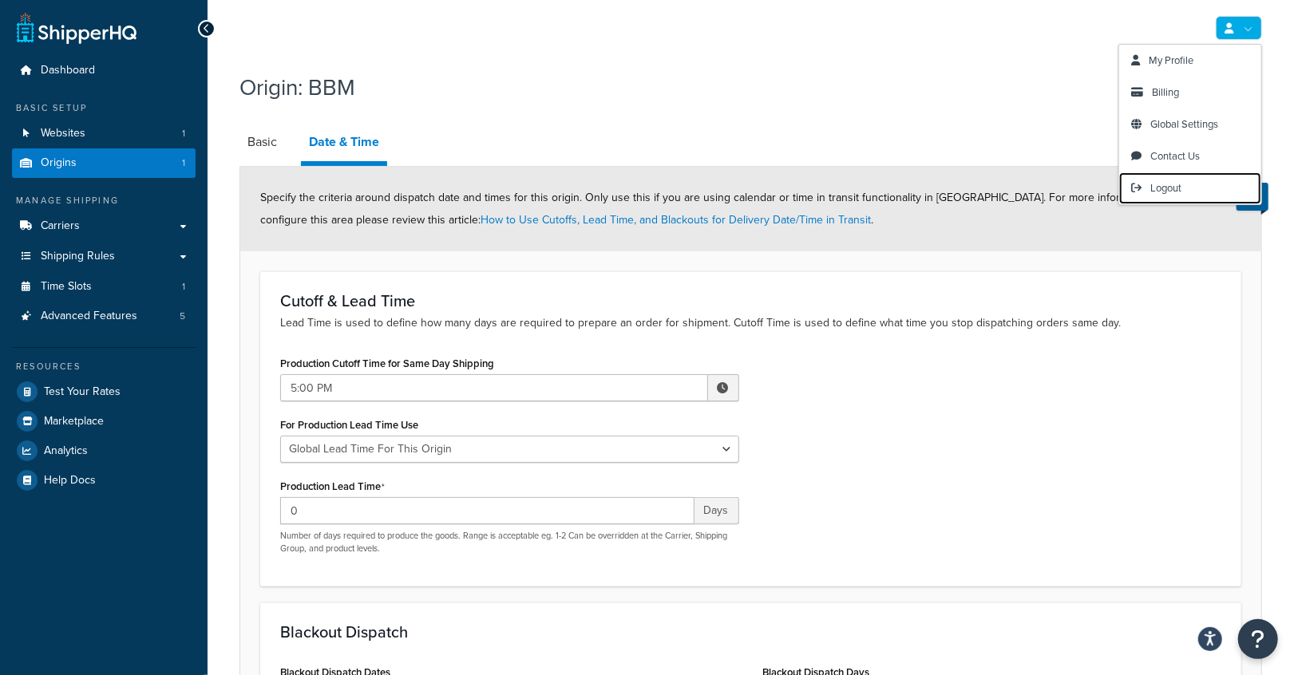
drag, startPoint x: 1165, startPoint y: 189, endPoint x: 910, endPoint y: 143, distance: 258.9
click at [1164, 189] on span "Logout" at bounding box center [1166, 187] width 31 height 15
